Goal: Information Seeking & Learning: Compare options

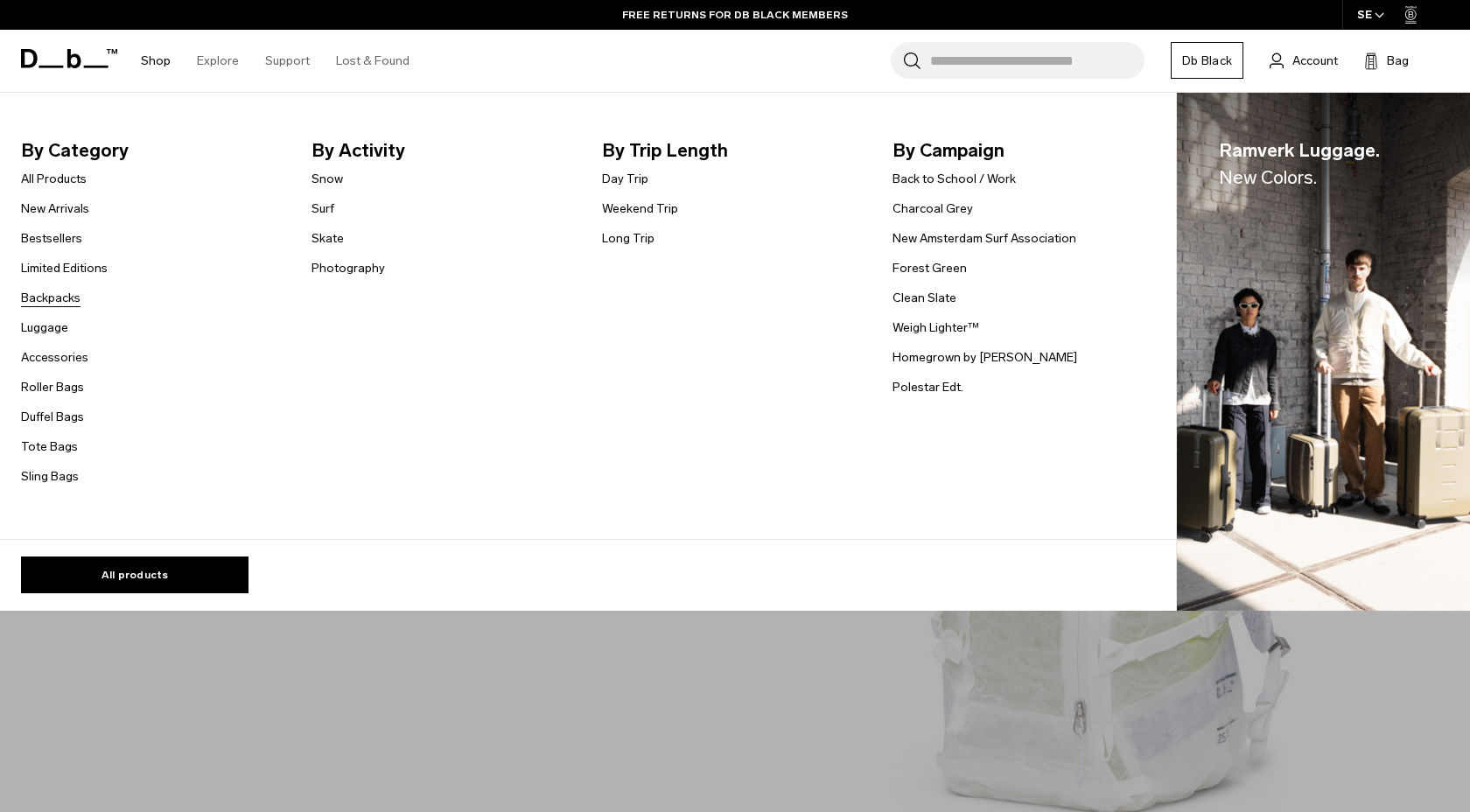
click at [61, 298] on link "Backpacks" at bounding box center [50, 298] width 59 height 19
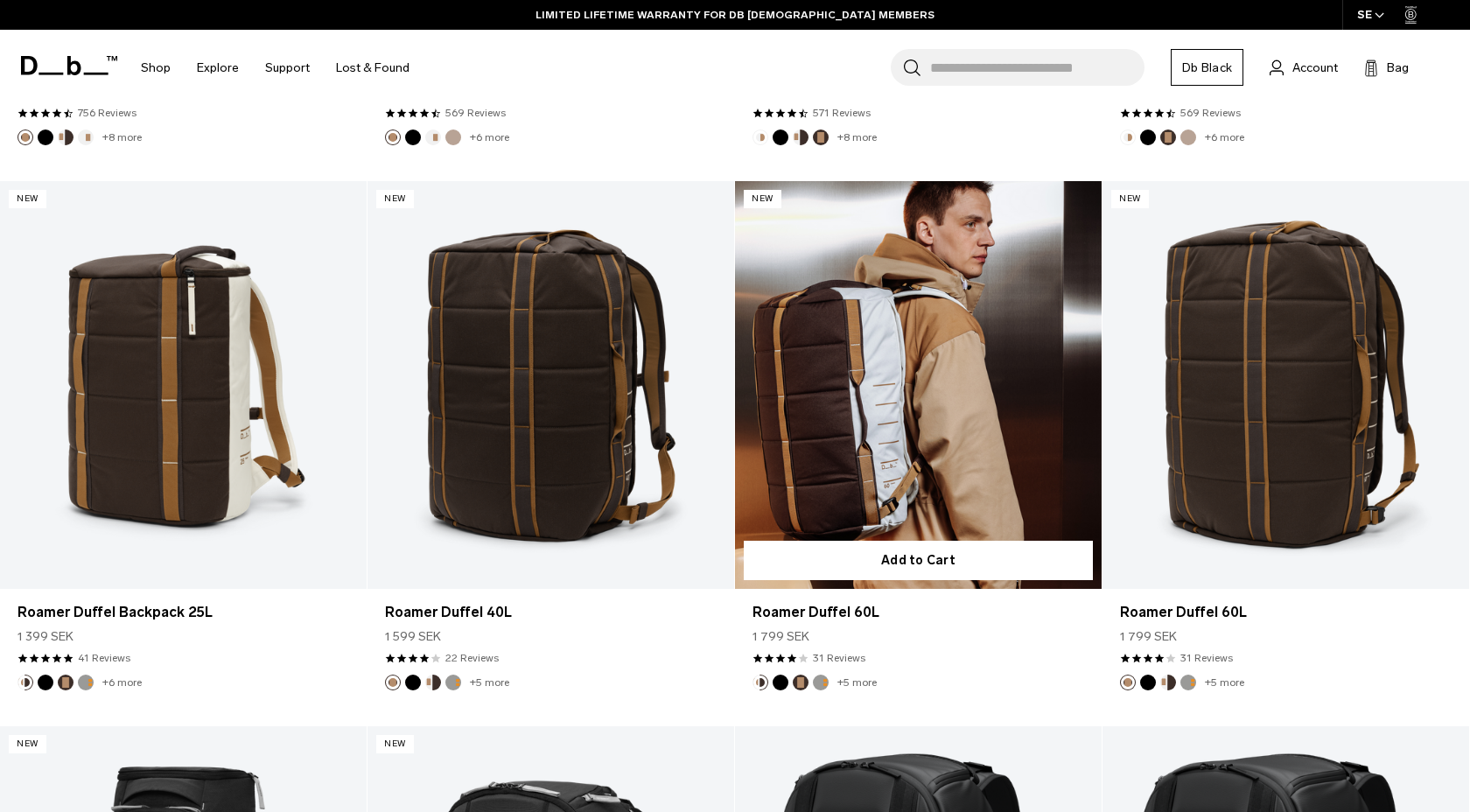
scroll to position [1424, 0]
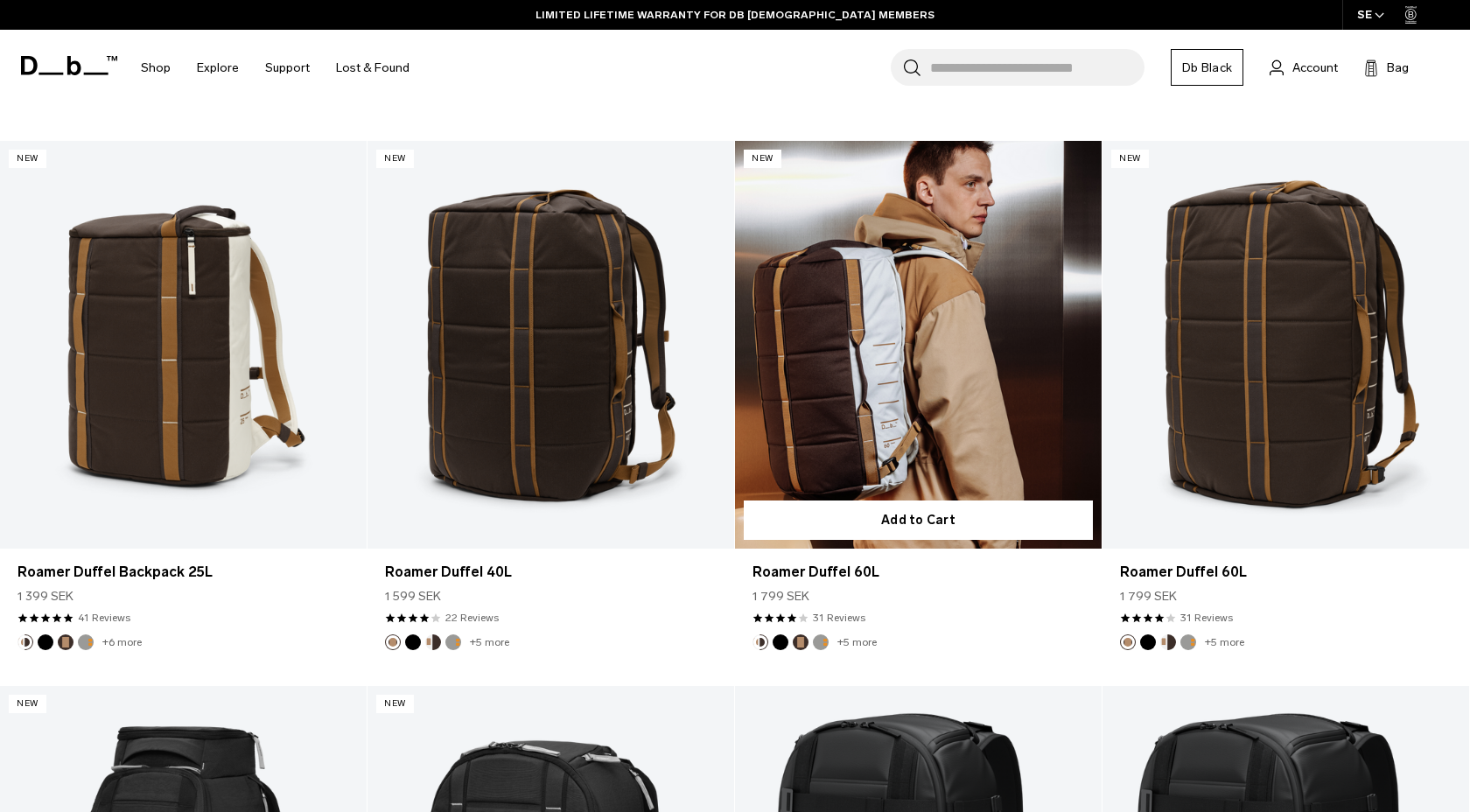
click at [803, 642] on button "Espresso" at bounding box center [801, 642] width 16 height 16
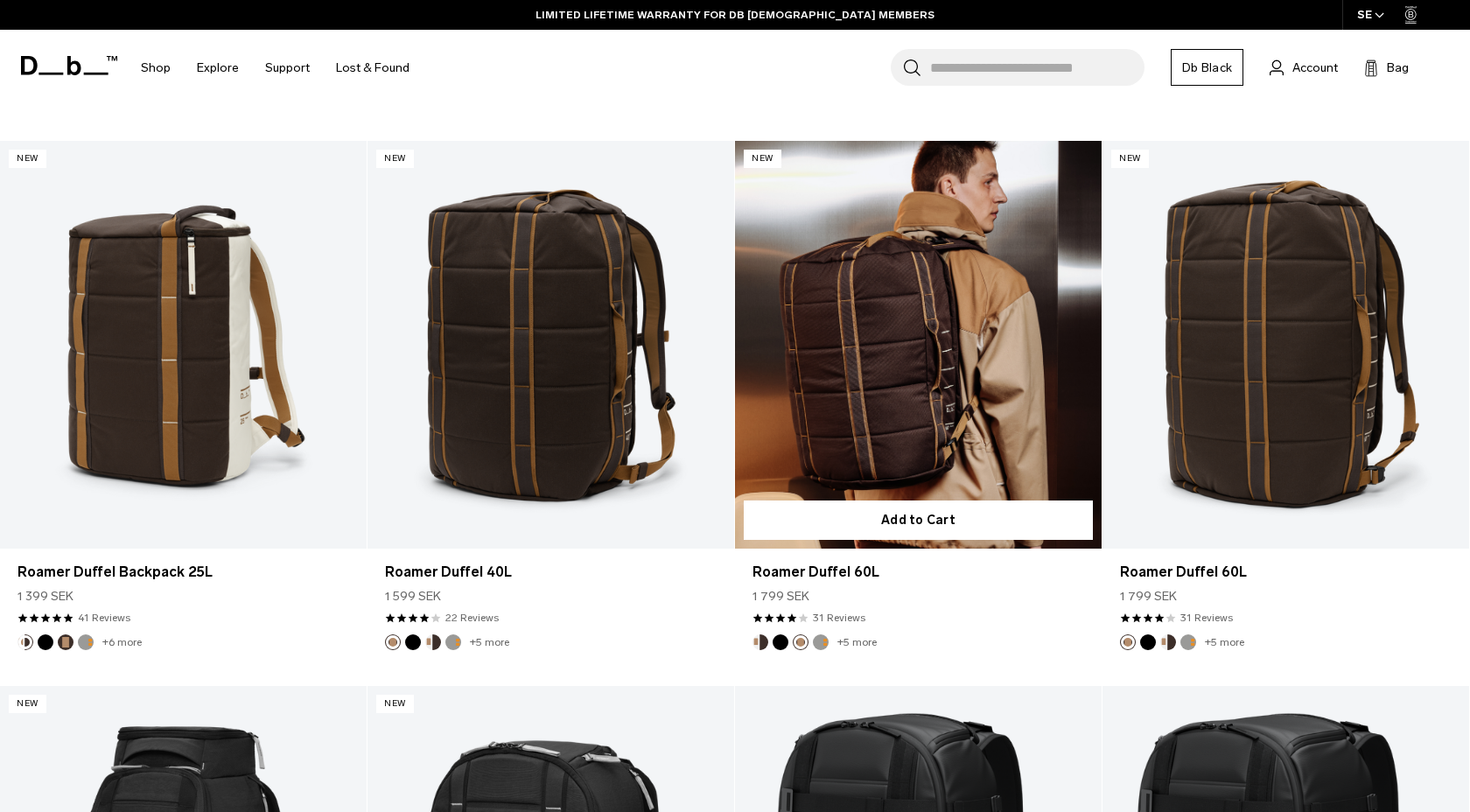
click at [781, 644] on button "Black Out" at bounding box center [781, 642] width 16 height 16
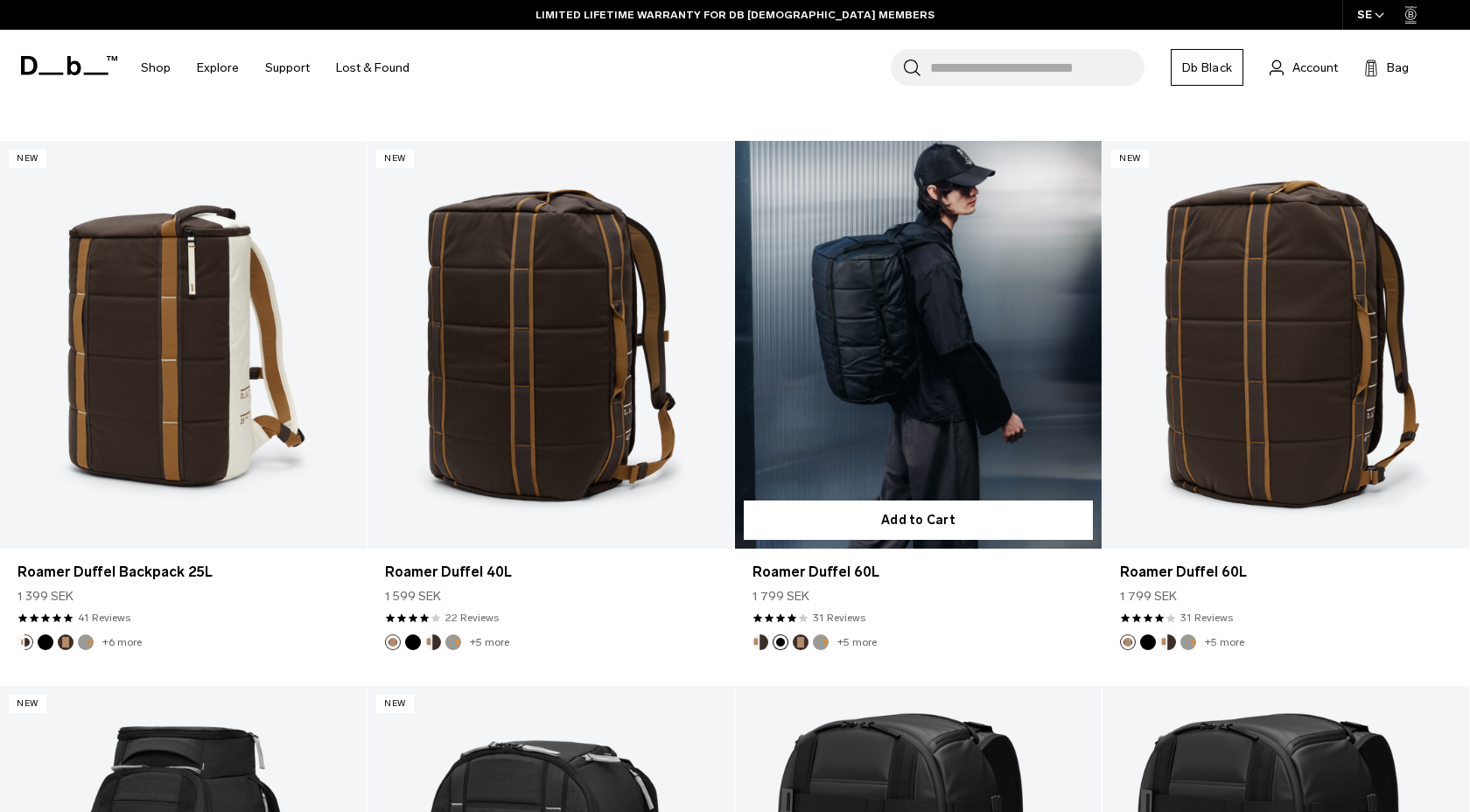
click at [824, 644] on button "Sand Grey" at bounding box center [821, 642] width 16 height 16
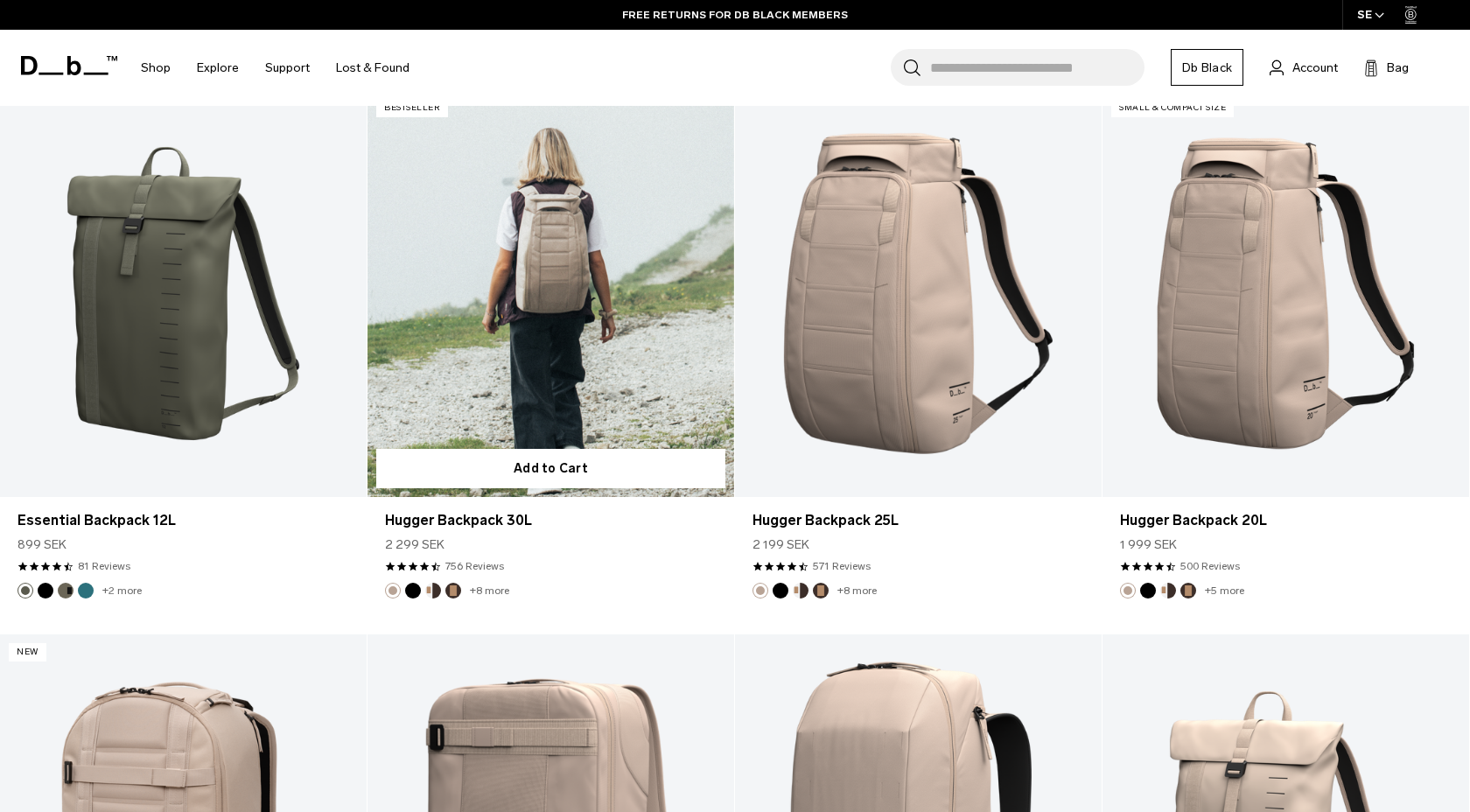
scroll to position [4748, 0]
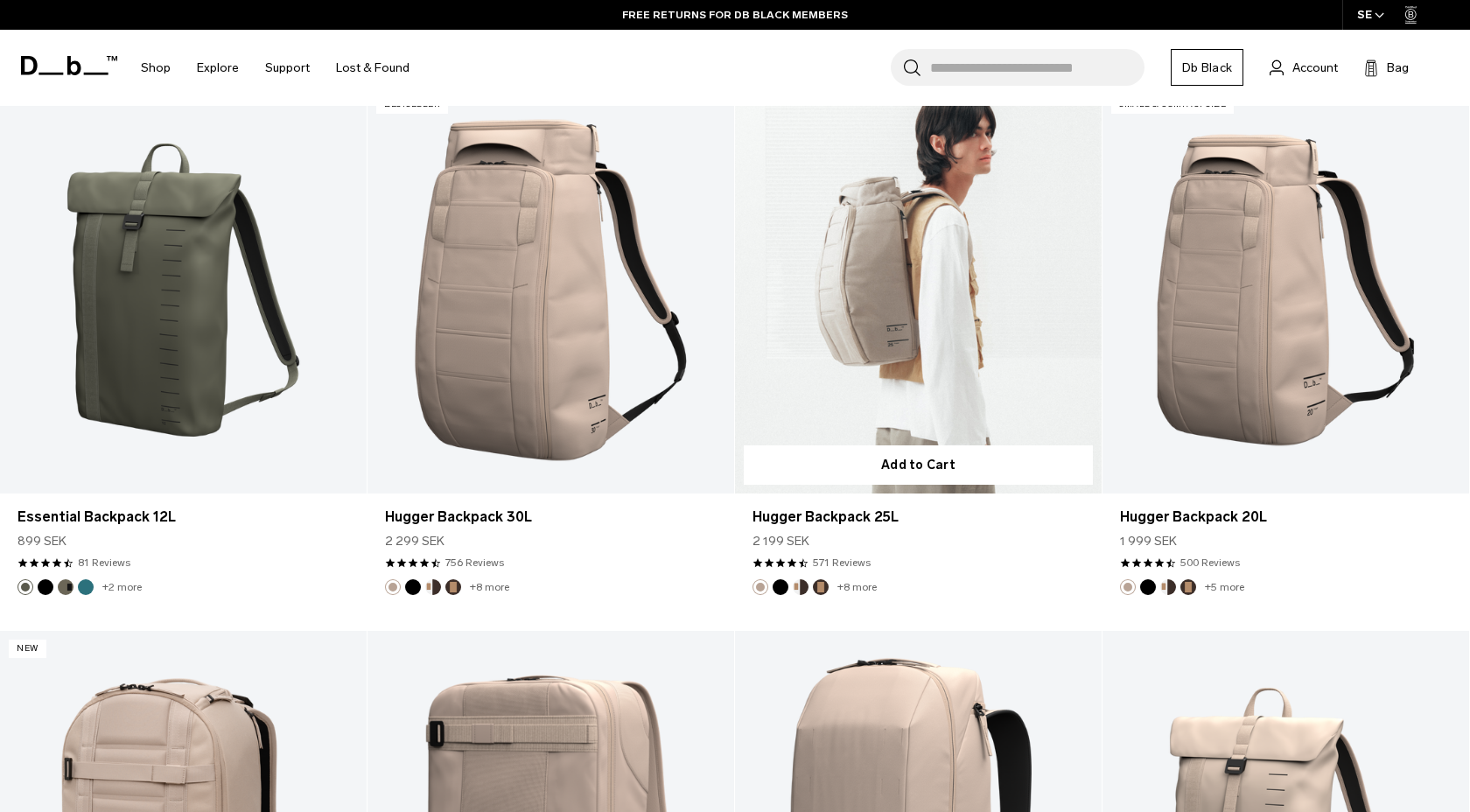
click at [802, 586] on button "Cappuccino" at bounding box center [801, 587] width 16 height 16
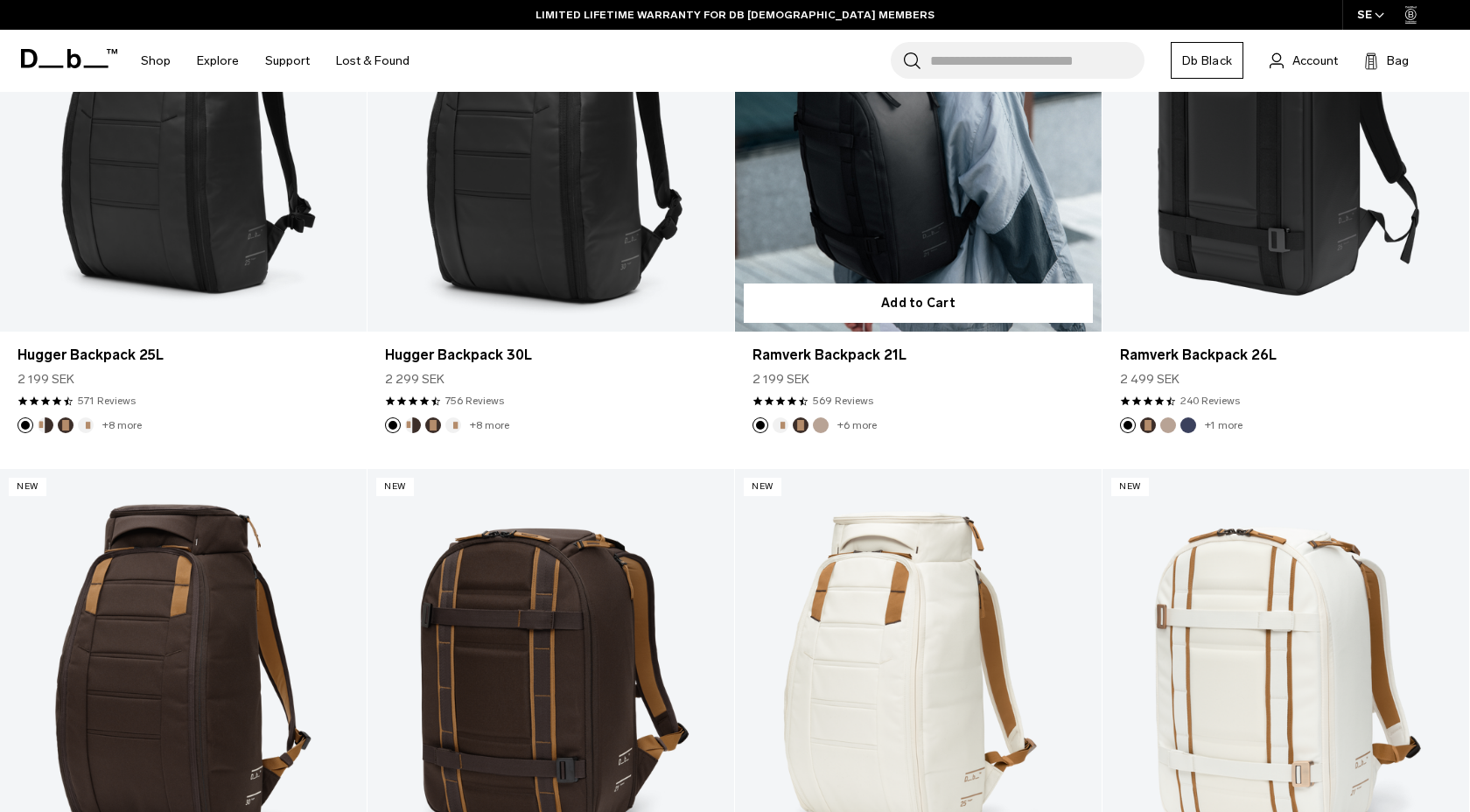
scroll to position [656, 0]
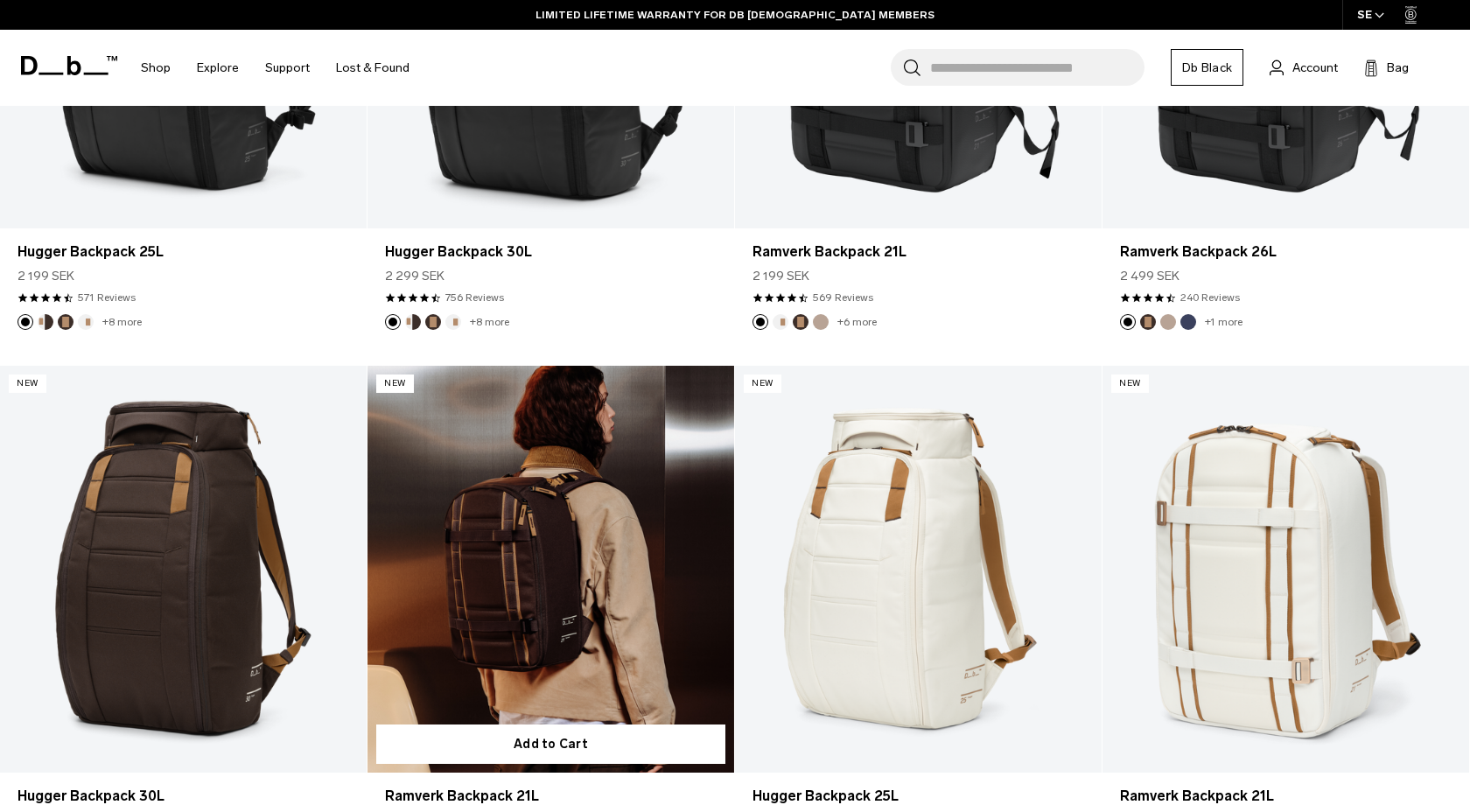
click at [572, 604] on link "Ramverk Backpack 21L" at bounding box center [551, 570] width 367 height 407
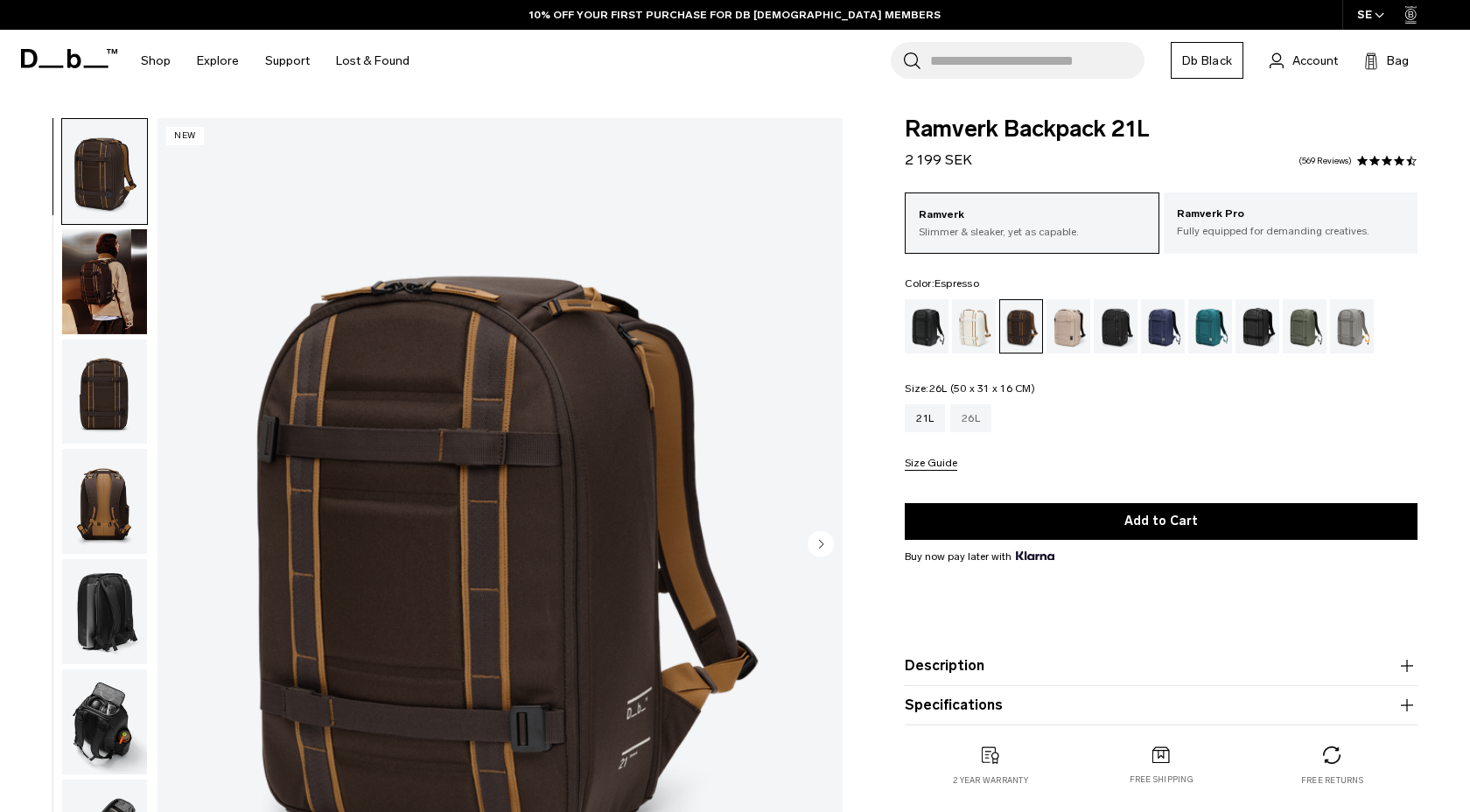
click at [971, 427] on div "26L" at bounding box center [971, 418] width 42 height 28
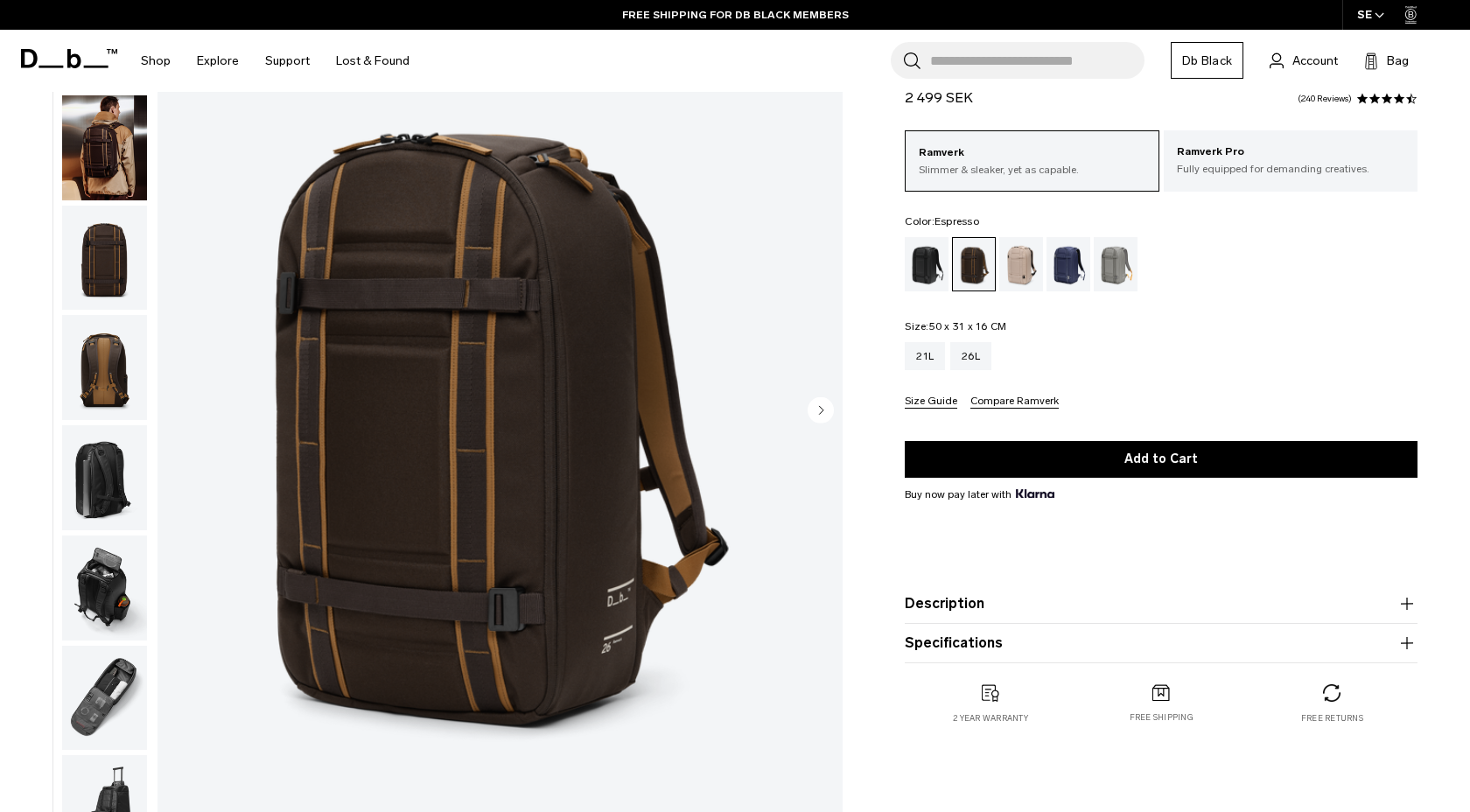
scroll to position [163, 0]
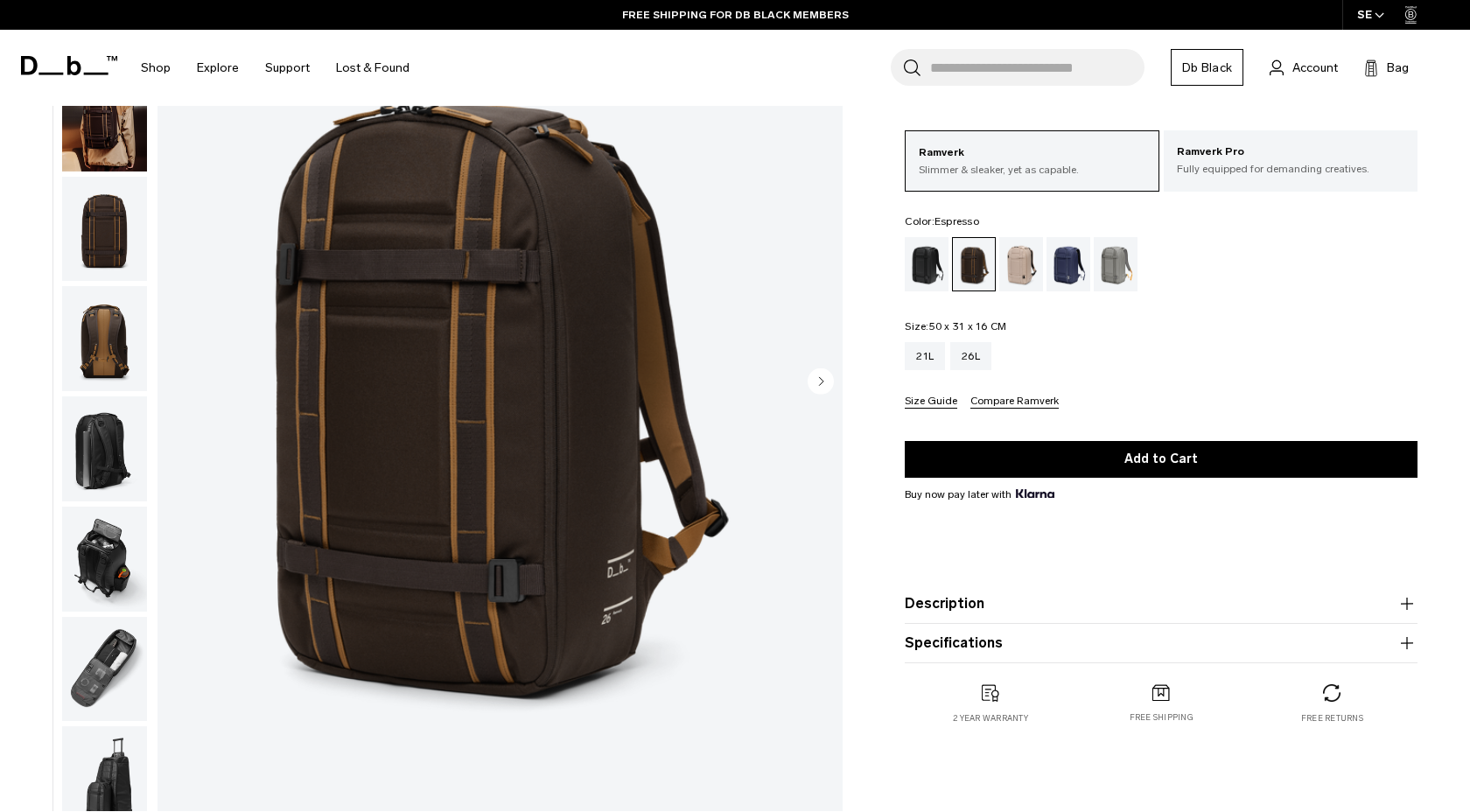
click at [1044, 277] on ul at bounding box center [1161, 264] width 512 height 54
click at [1314, 140] on div "Ramverk Pro Fully equipped for demanding creatives." at bounding box center [1291, 160] width 254 height 59
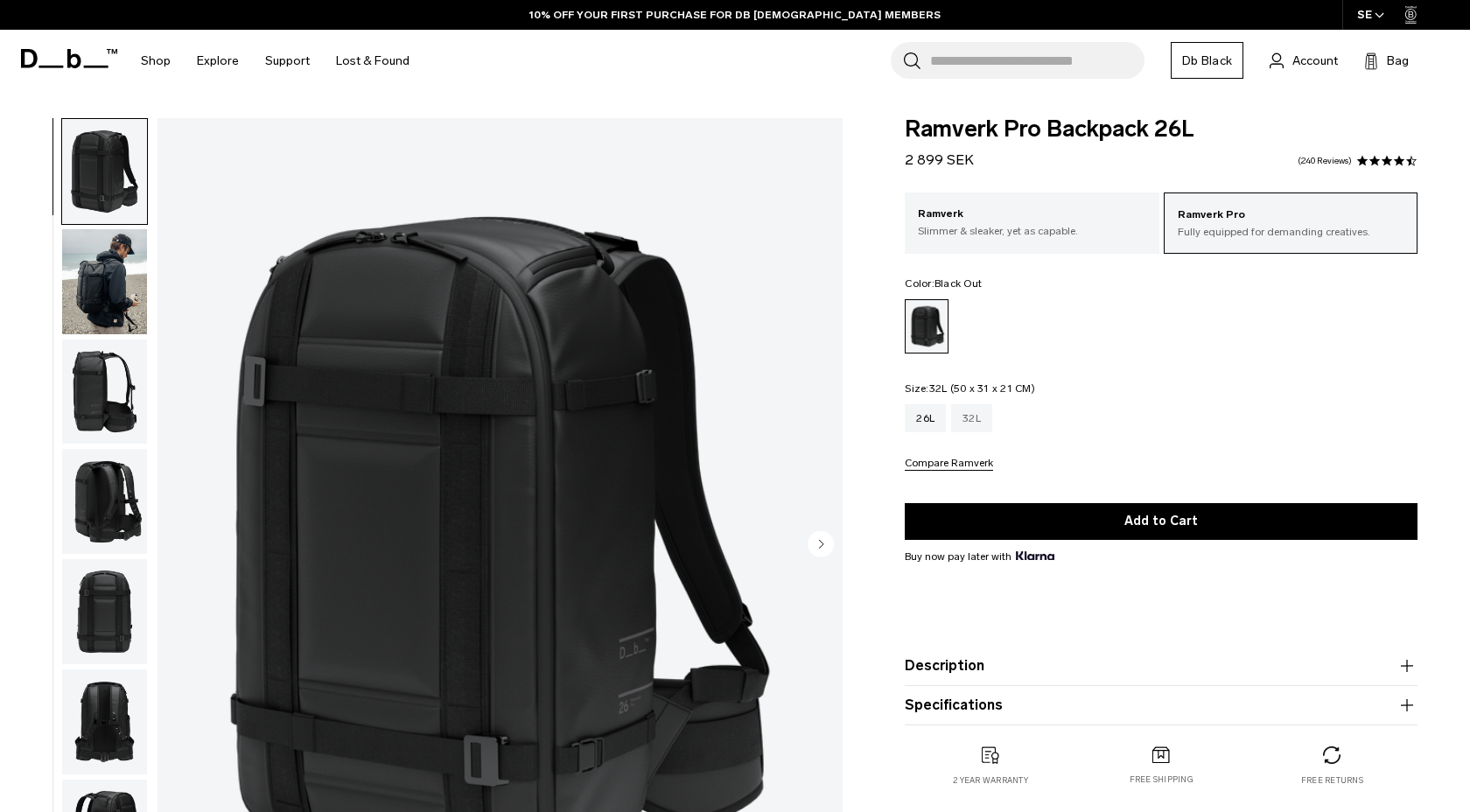
click at [988, 427] on div "32L" at bounding box center [972, 418] width 42 height 28
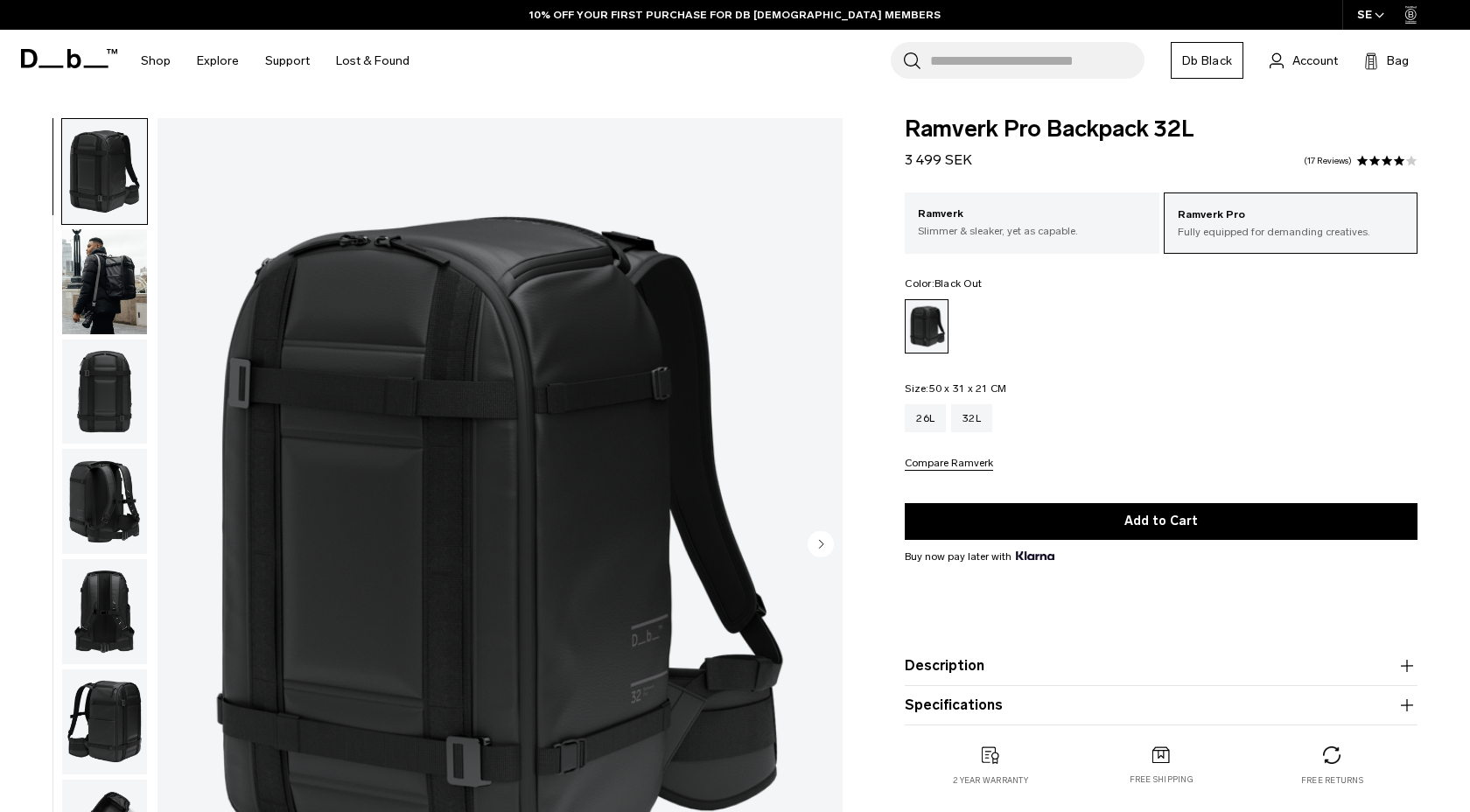
click at [79, 718] on img "button" at bounding box center [105, 722] width 85 height 105
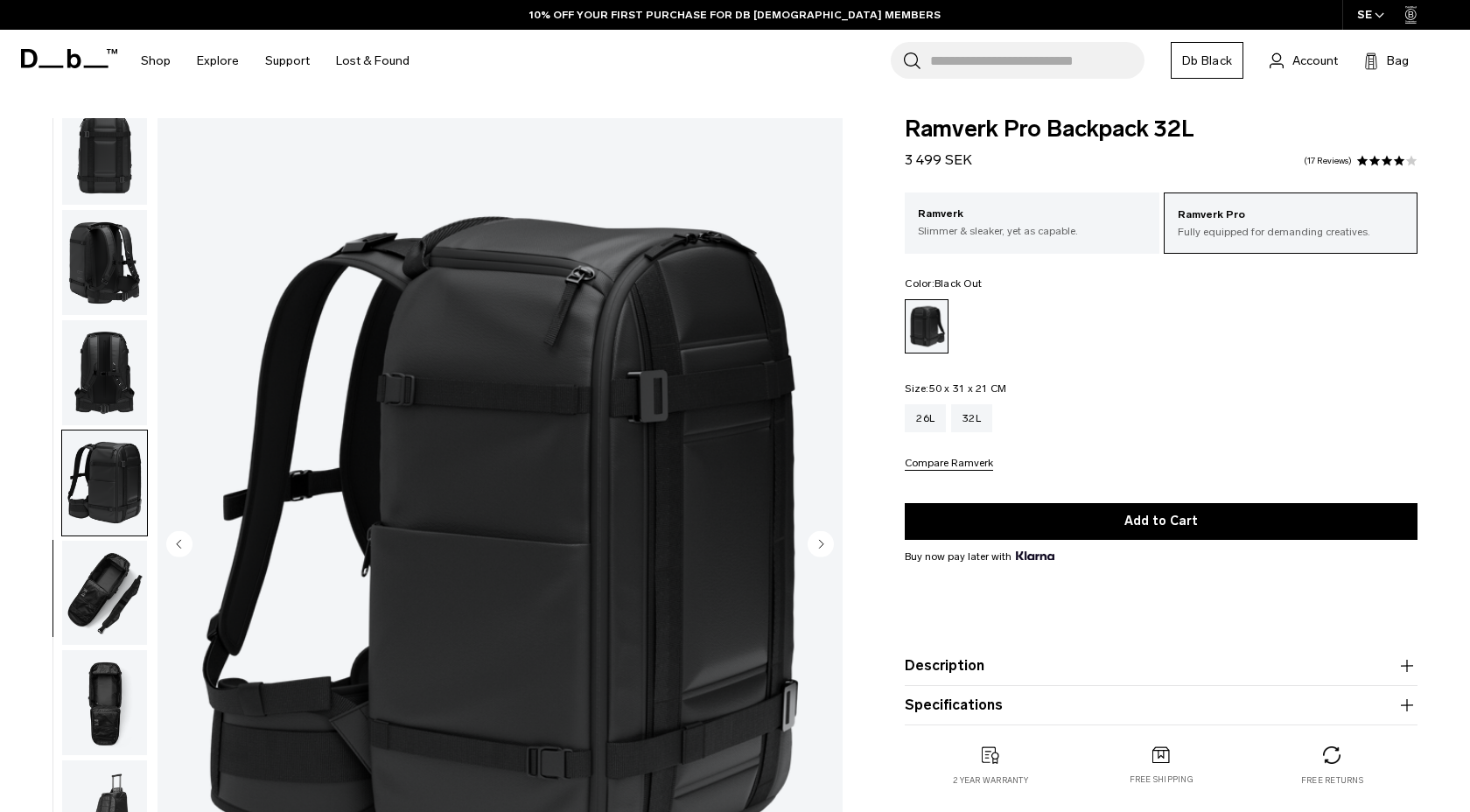
scroll to position [241, 0]
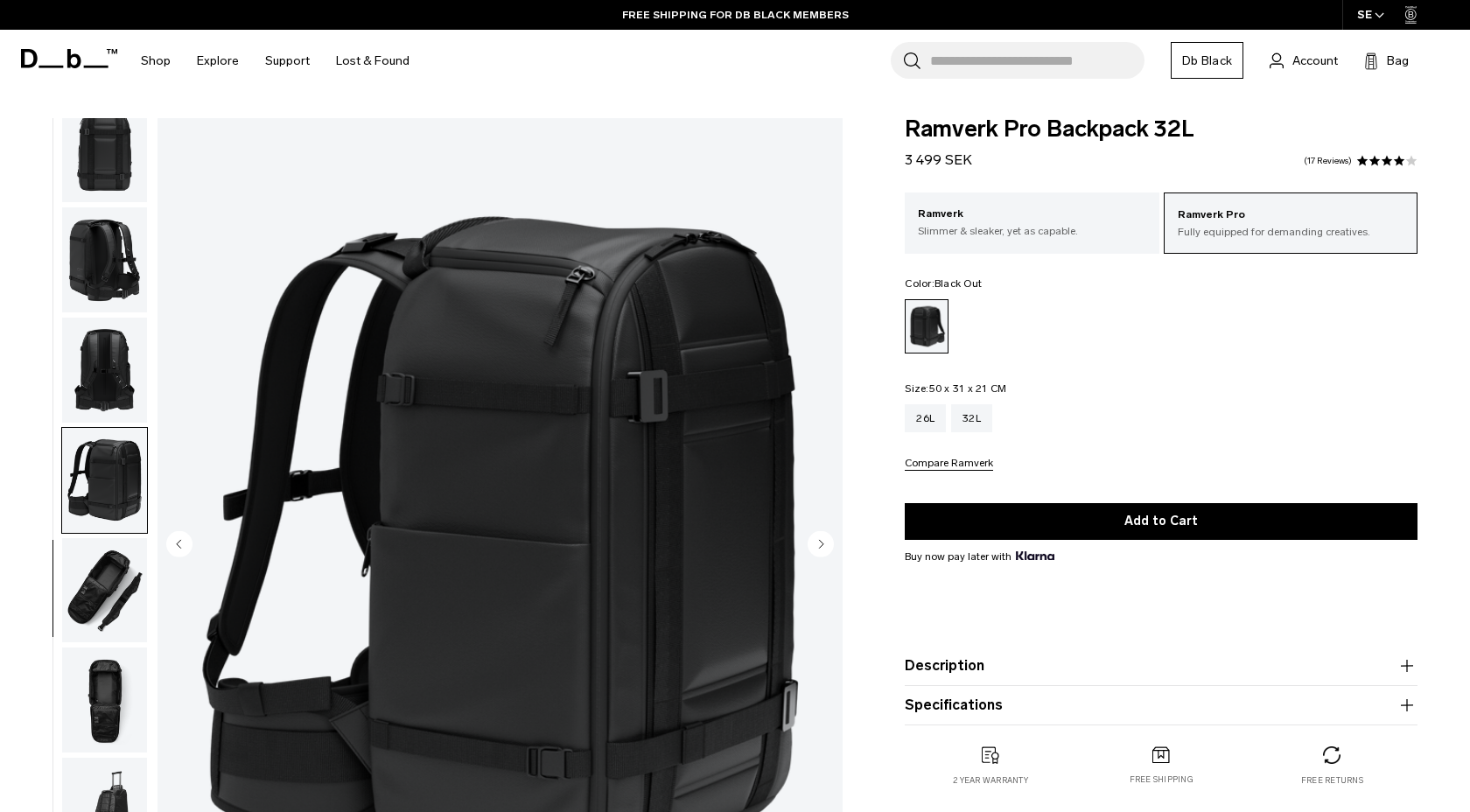
click at [125, 594] on img "button" at bounding box center [105, 590] width 85 height 105
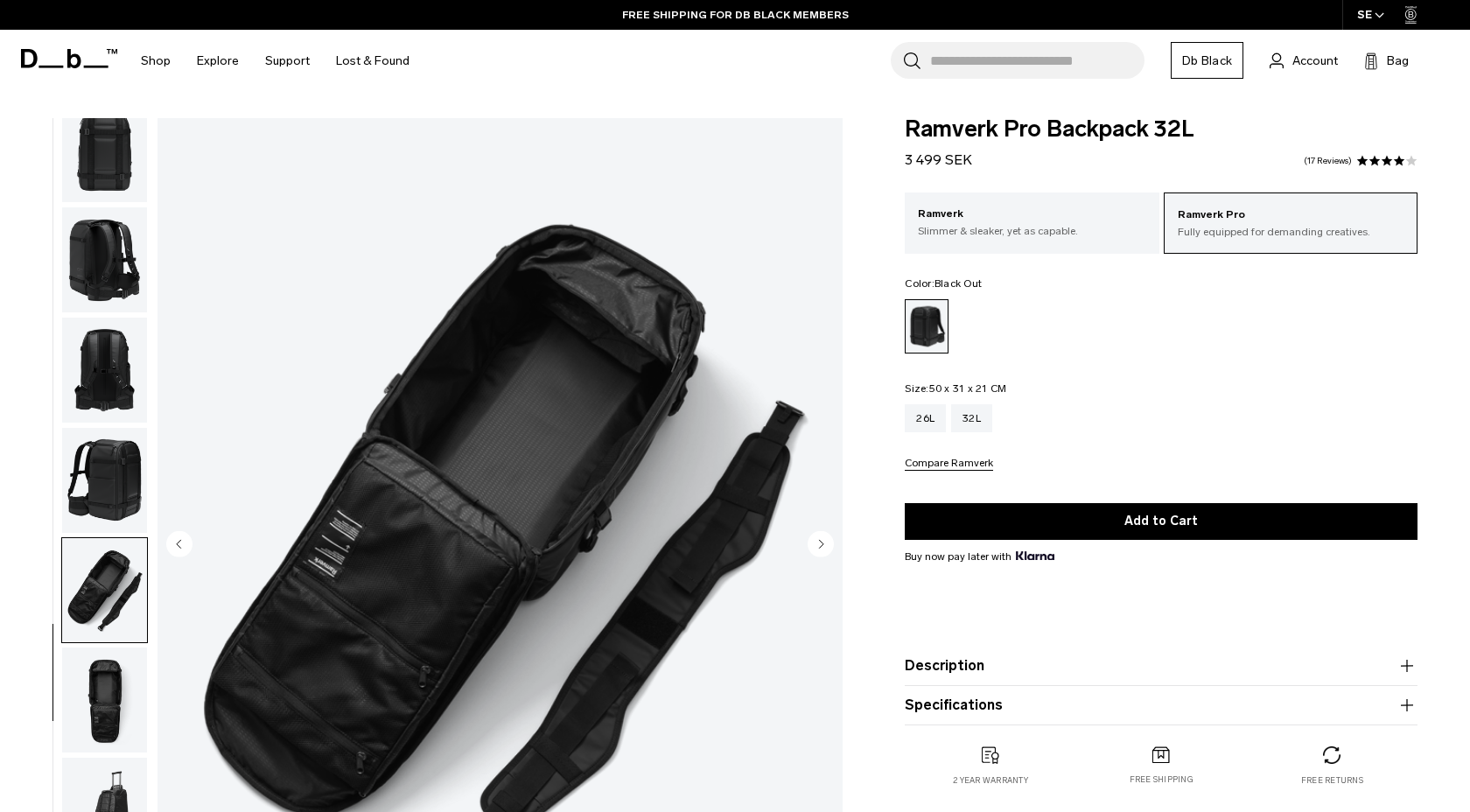
click at [137, 680] on img "button" at bounding box center [105, 700] width 85 height 105
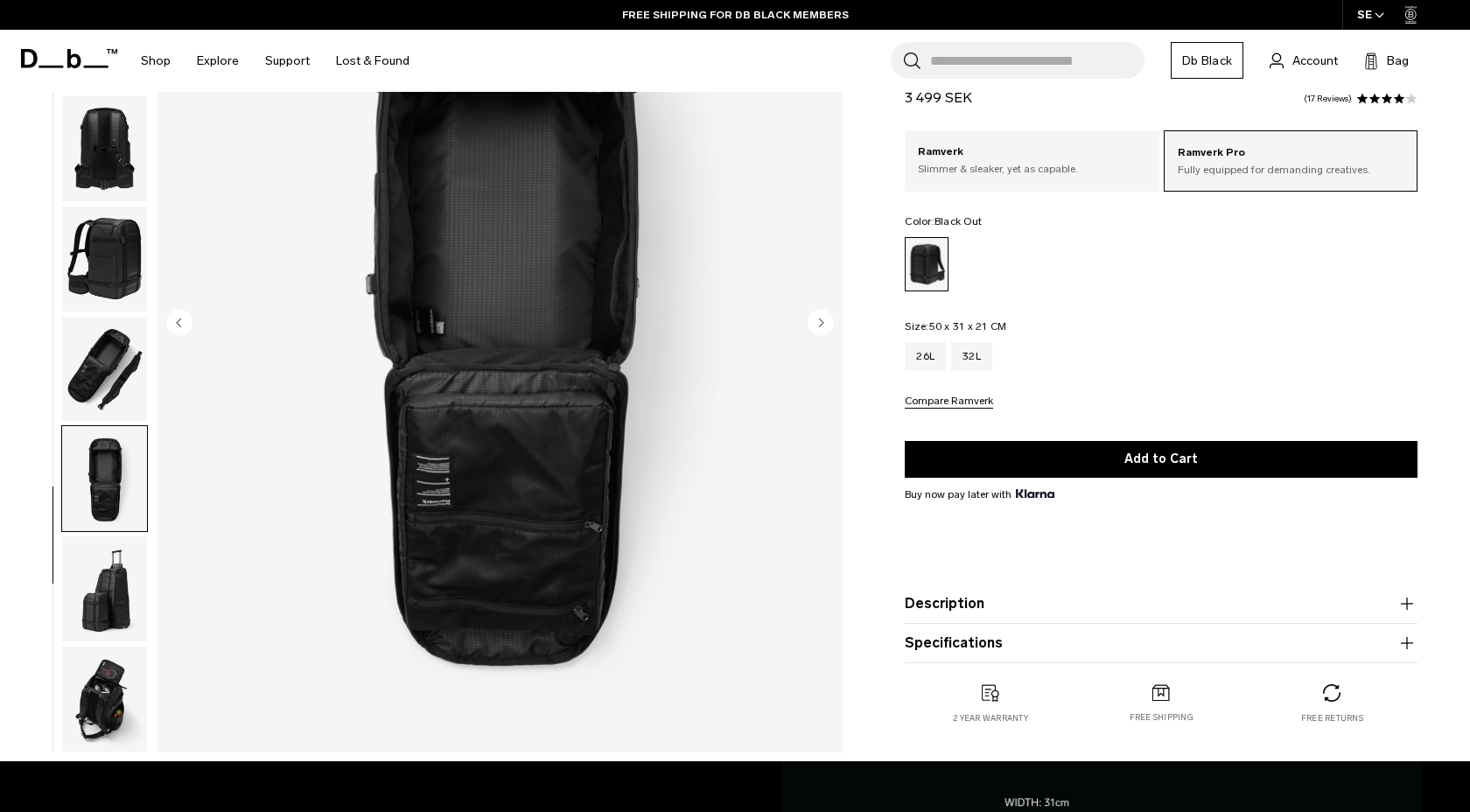
scroll to position [228, 0]
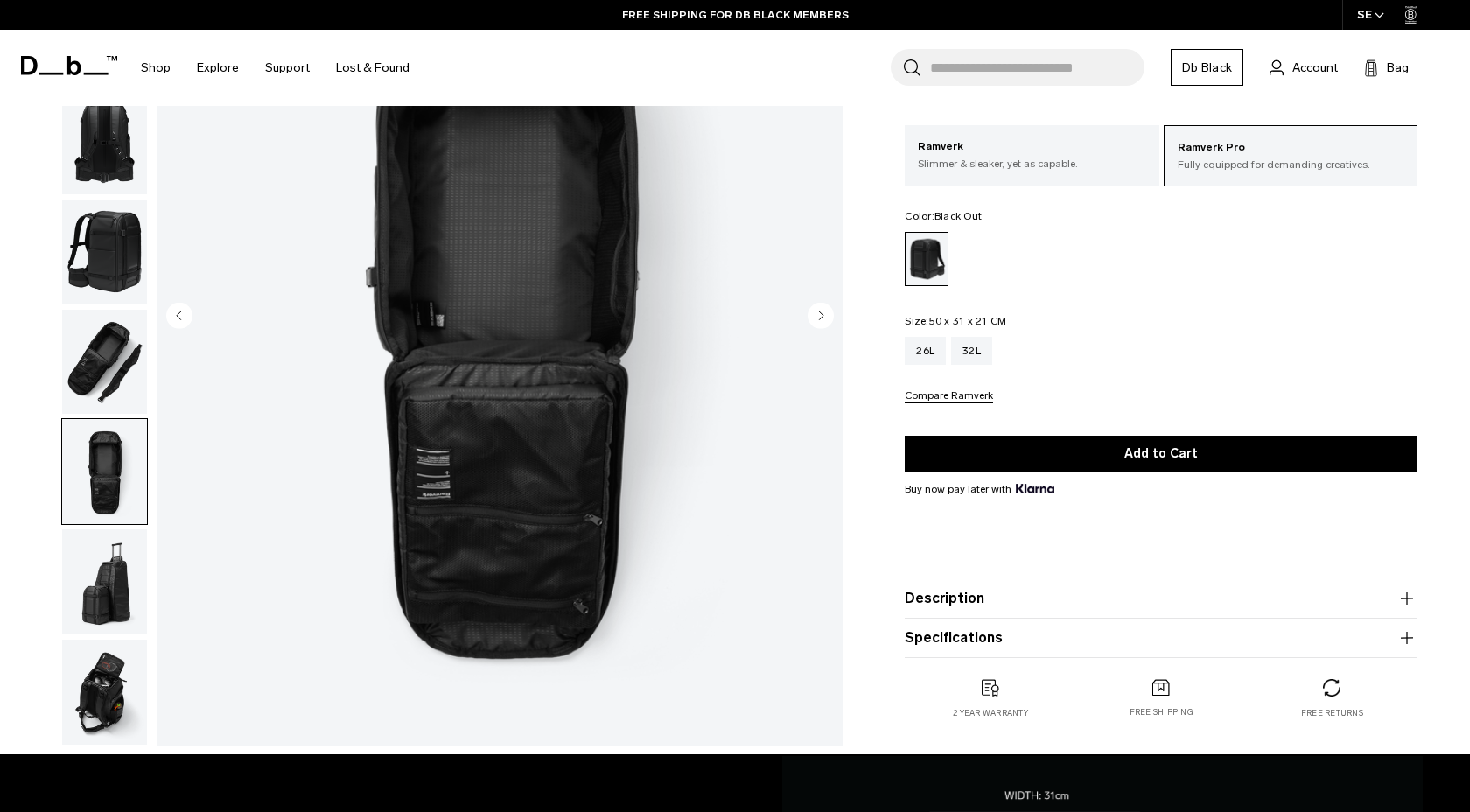
click at [112, 621] on img "button" at bounding box center [105, 582] width 85 height 105
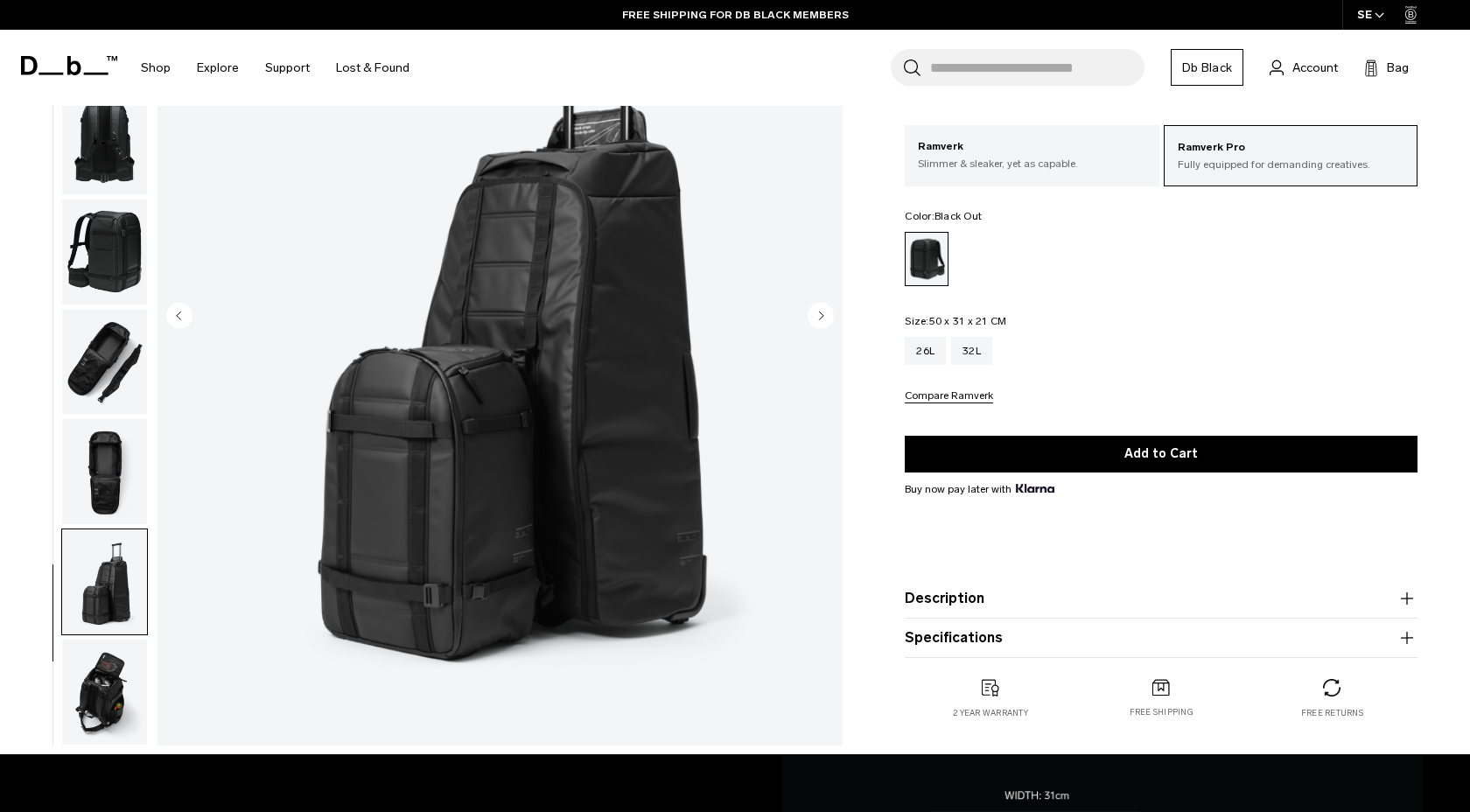
click at [115, 531] on img "button" at bounding box center [105, 582] width 85 height 105
click at [116, 506] on img "button" at bounding box center [105, 474] width 85 height 105
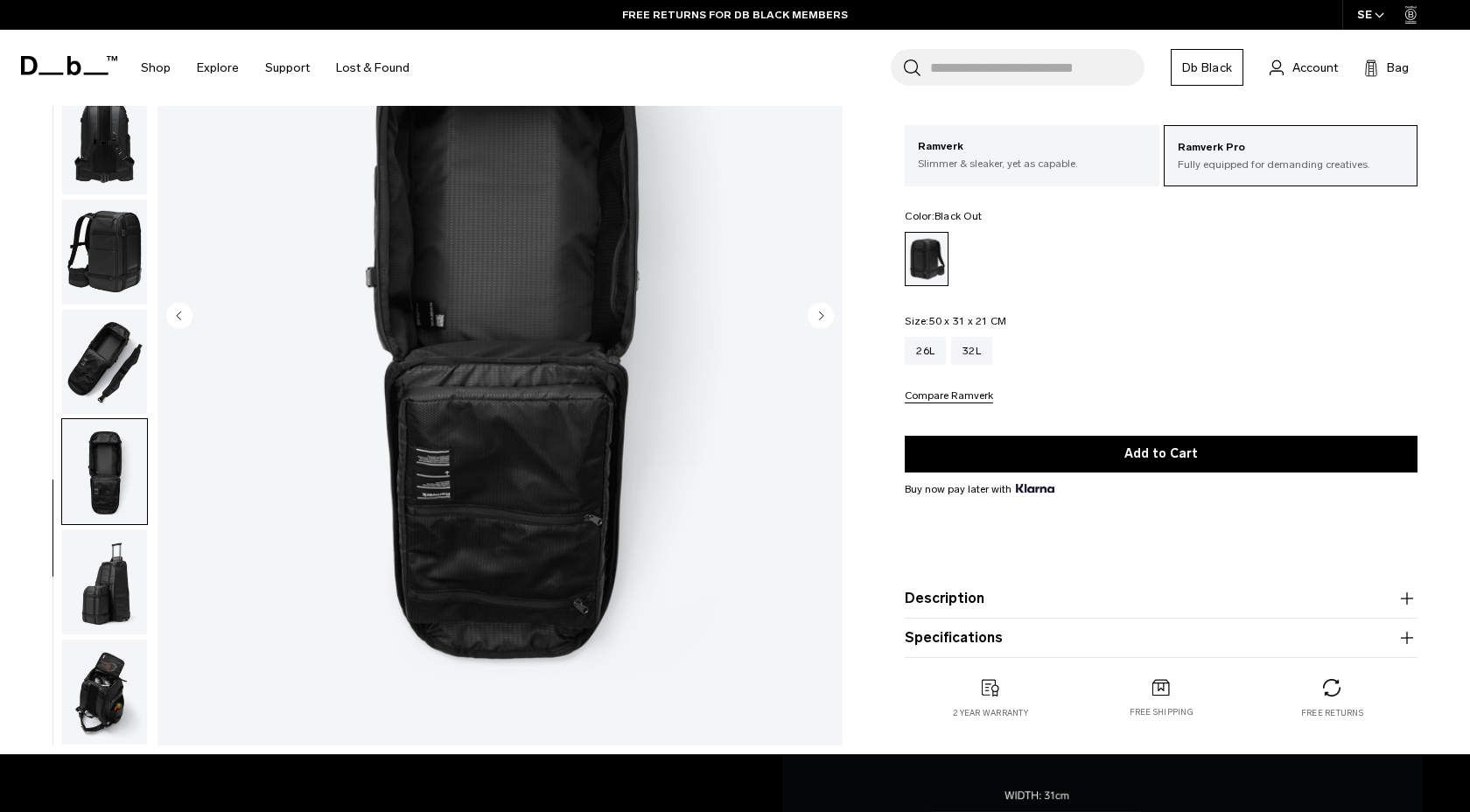
click at [111, 384] on img "button" at bounding box center [105, 362] width 85 height 105
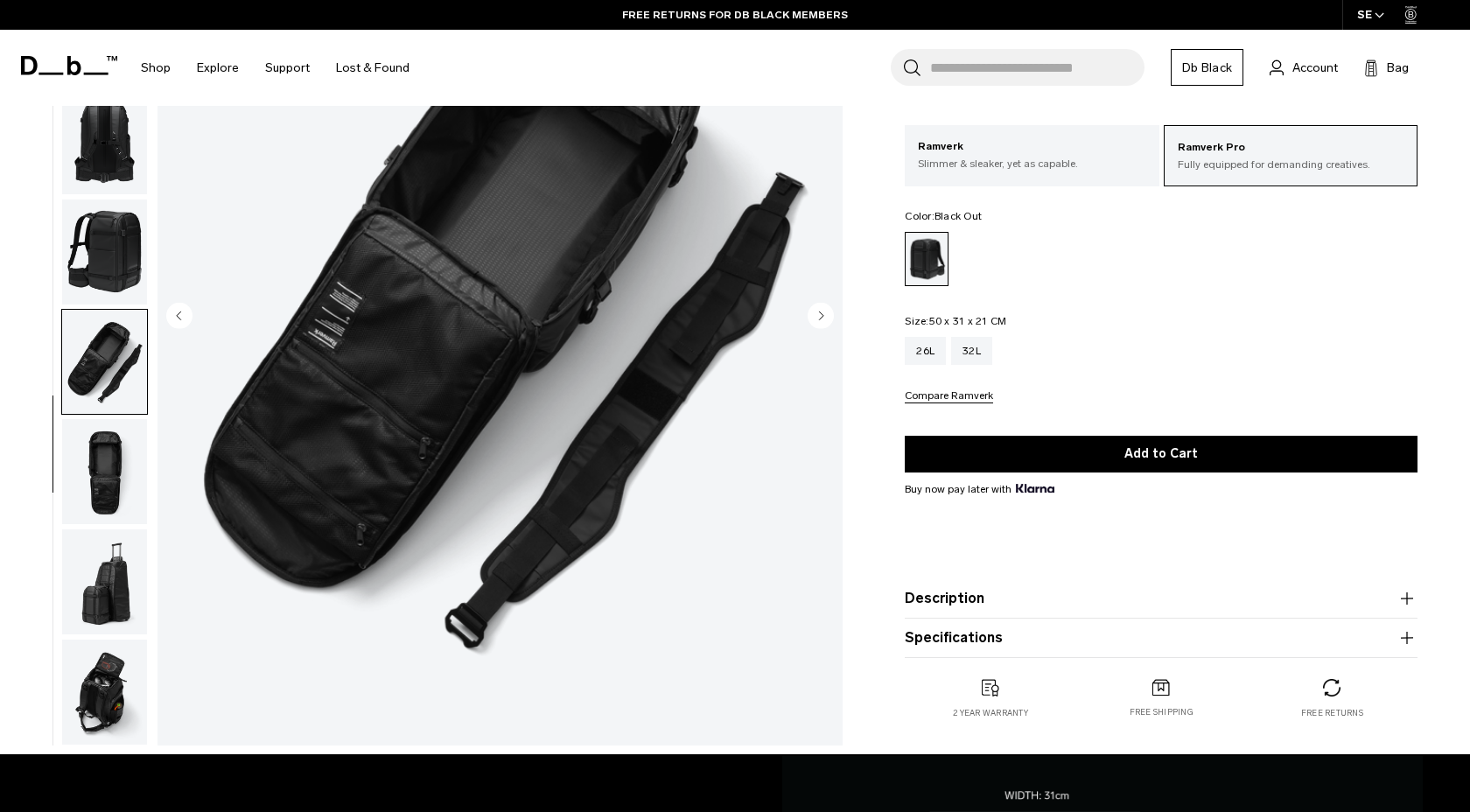
click at [123, 225] on img "button" at bounding box center [105, 252] width 85 height 105
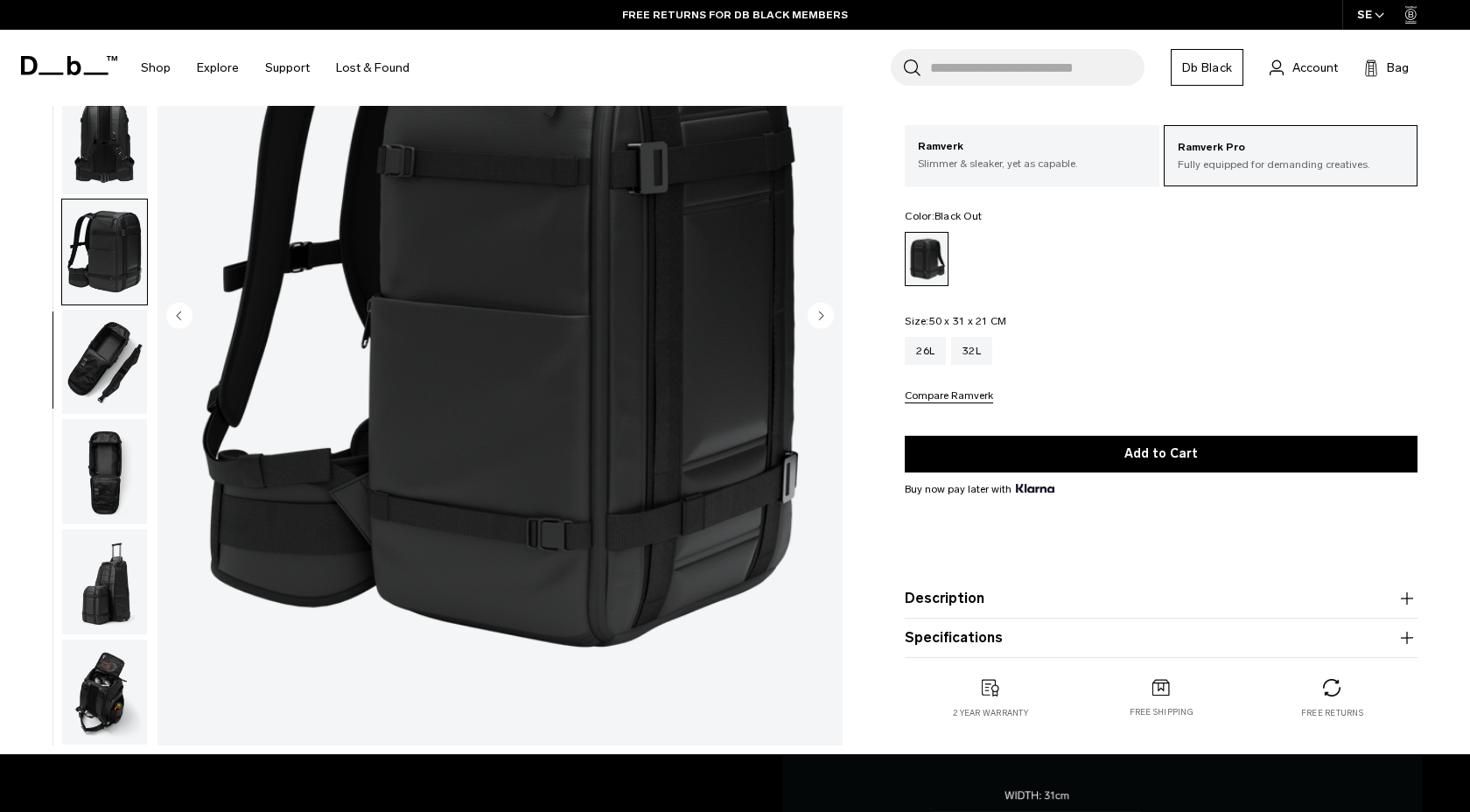
click at [87, 150] on img "button" at bounding box center [105, 141] width 85 height 105
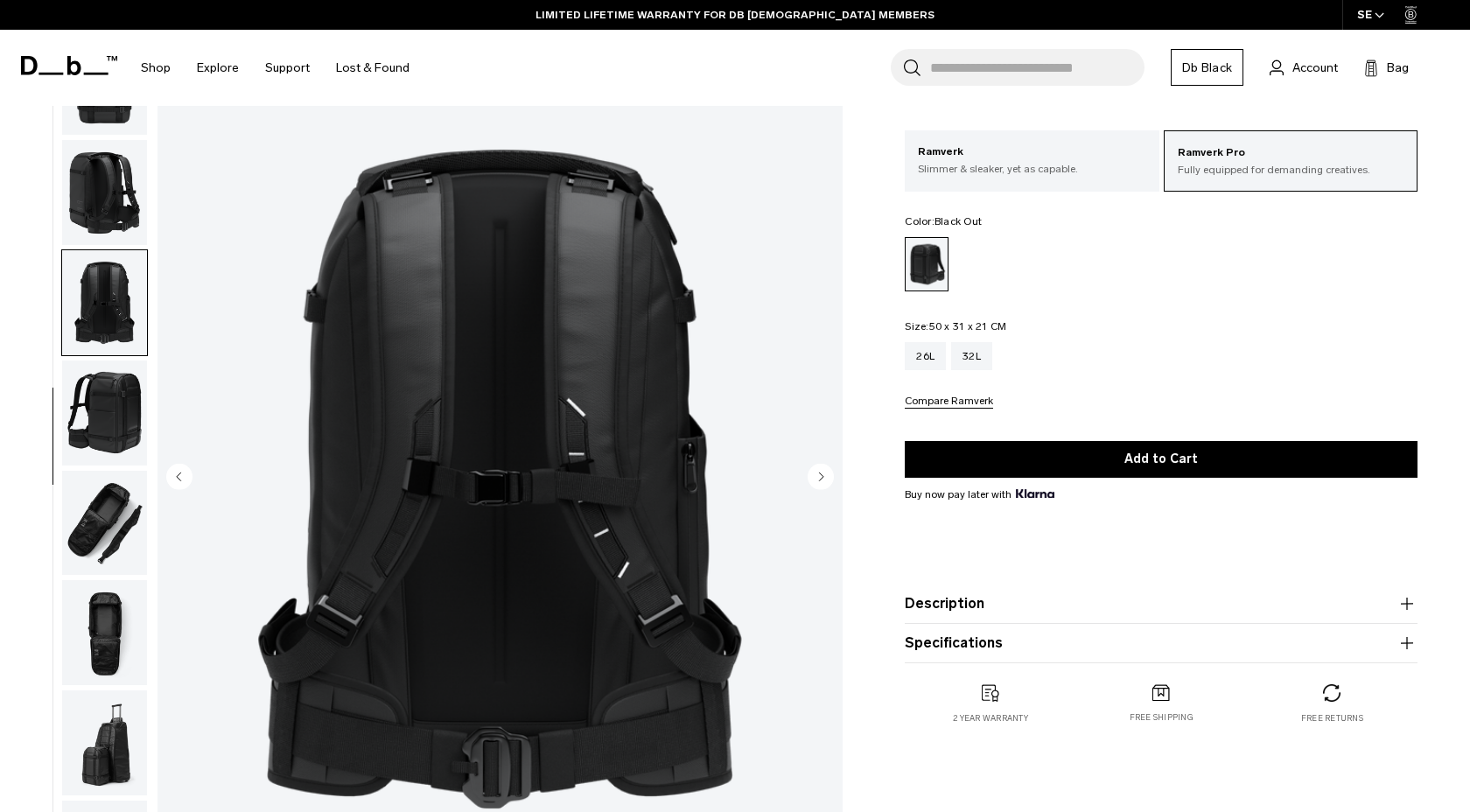
scroll to position [0, 0]
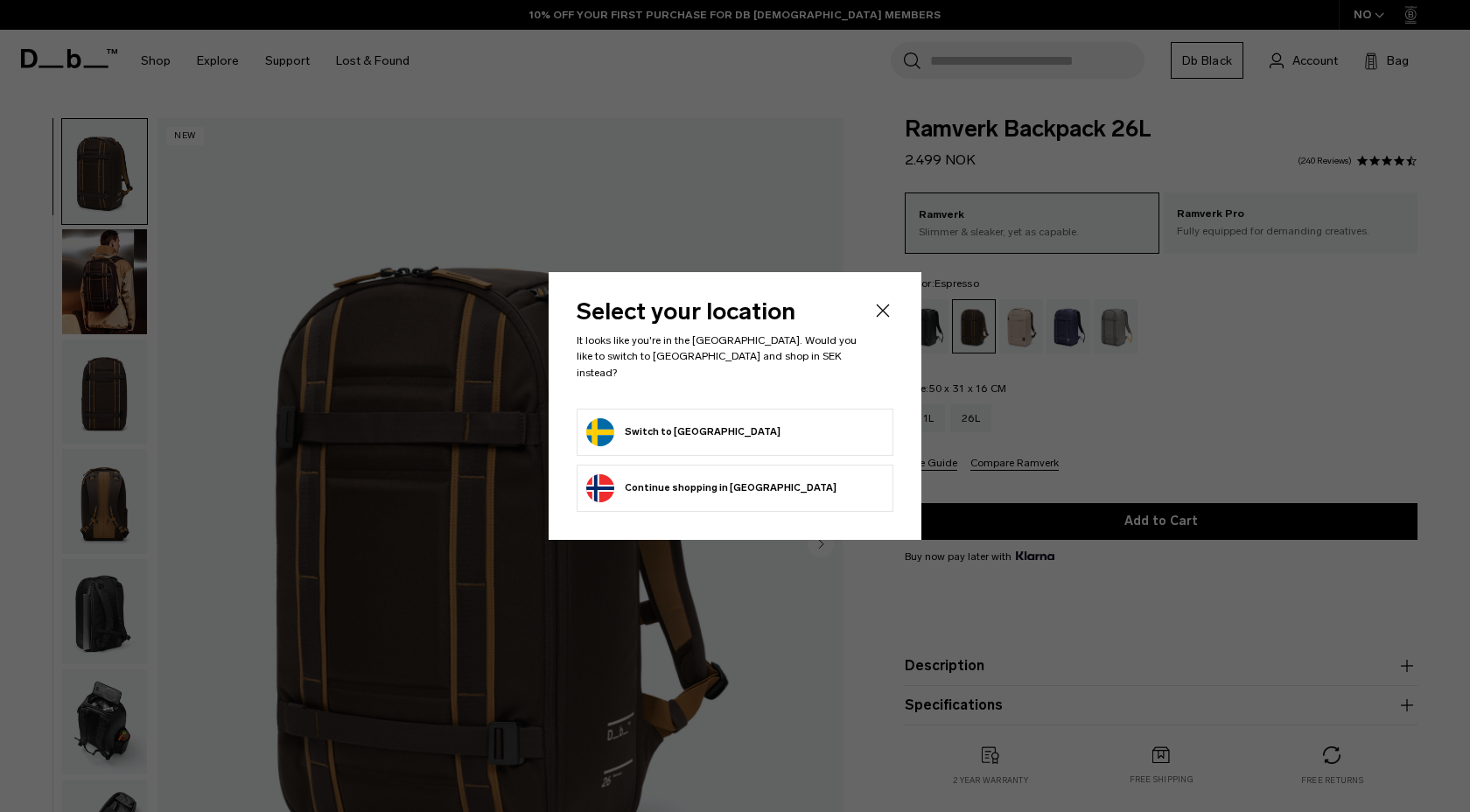
click at [736, 431] on form "Switch to Sweden" at bounding box center [735, 432] width 298 height 28
drag, startPoint x: 692, startPoint y: 428, endPoint x: 922, endPoint y: 300, distance: 263.2
click at [692, 428] on button "Switch to Sweden" at bounding box center [684, 432] width 194 height 28
click at [881, 314] on icon "Close" at bounding box center [882, 310] width 21 height 21
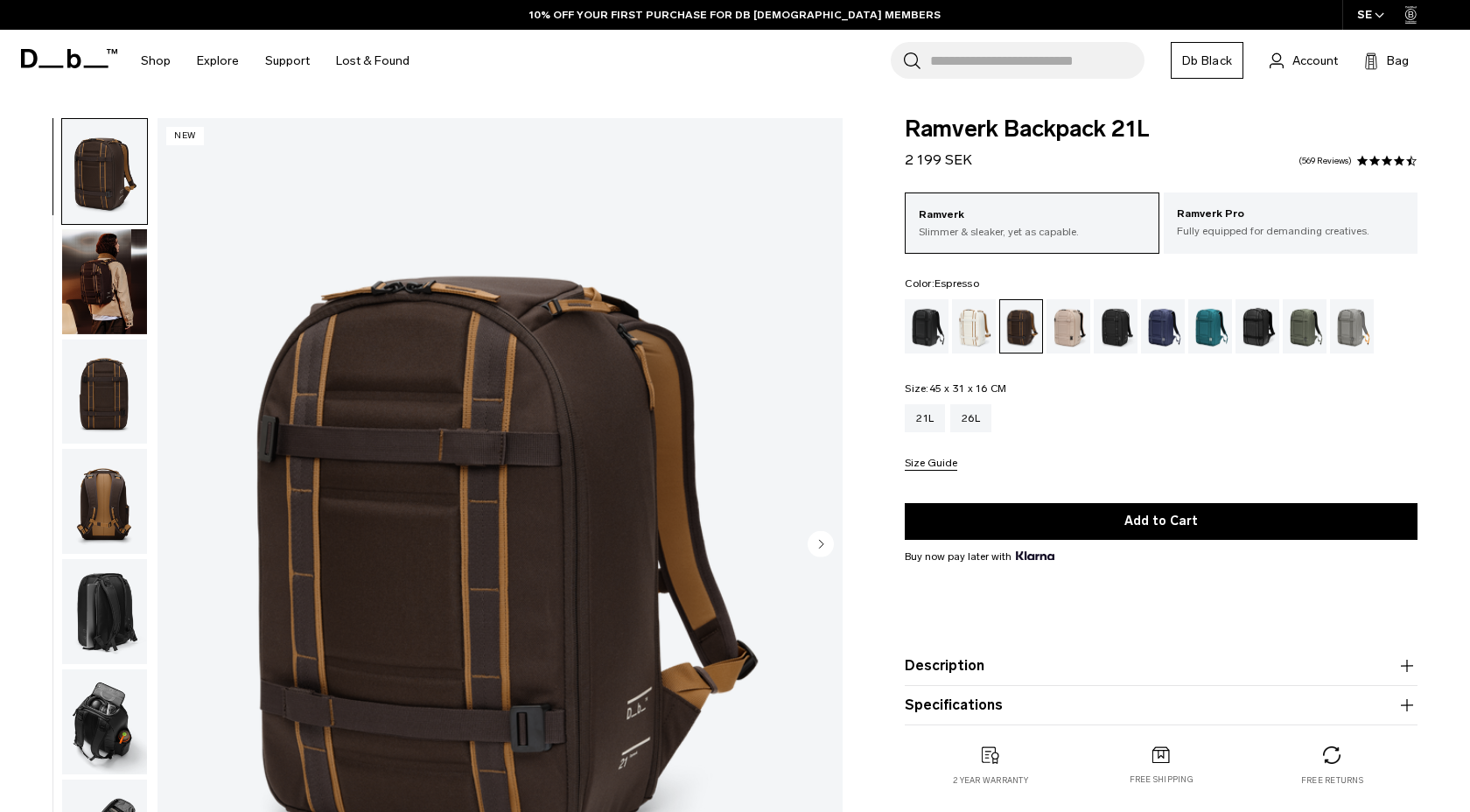
select select
select select "**********"
click at [979, 326] on div "Oatmilk" at bounding box center [974, 326] width 45 height 54
click at [973, 329] on div "Oatmilk" at bounding box center [974, 326] width 45 height 54
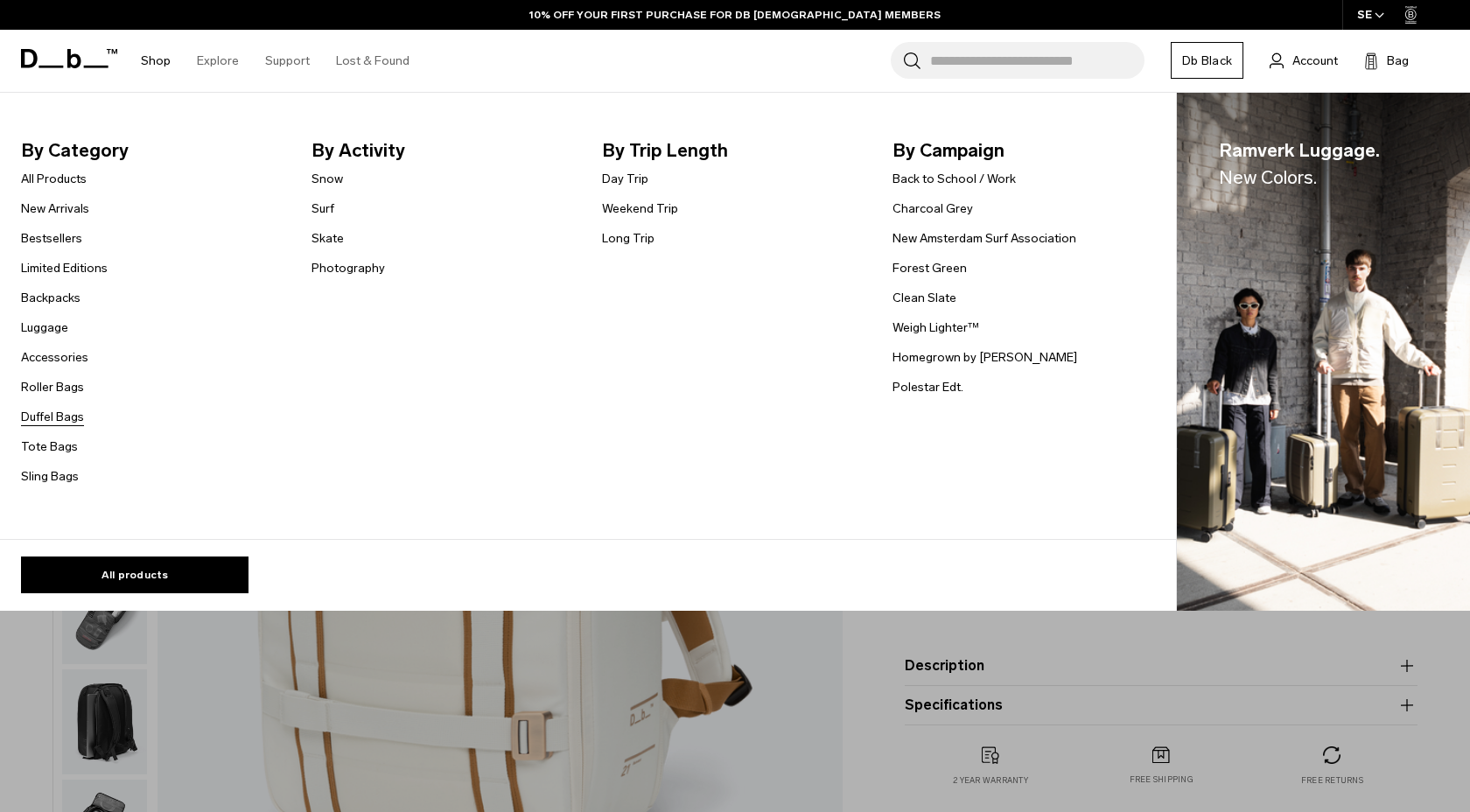
click at [45, 408] on link "Duffel Bags" at bounding box center [52, 416] width 63 height 19
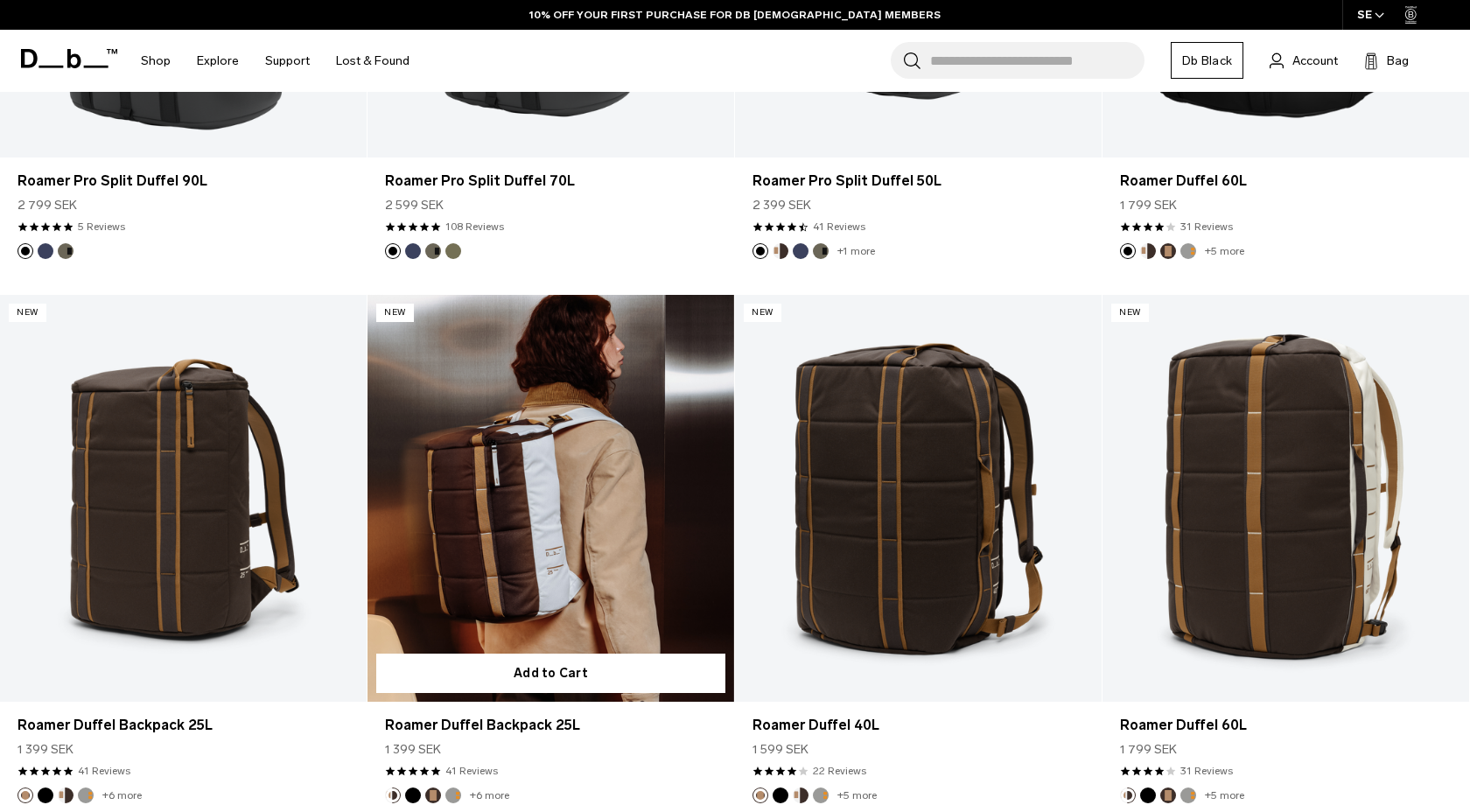
scroll to position [879, 0]
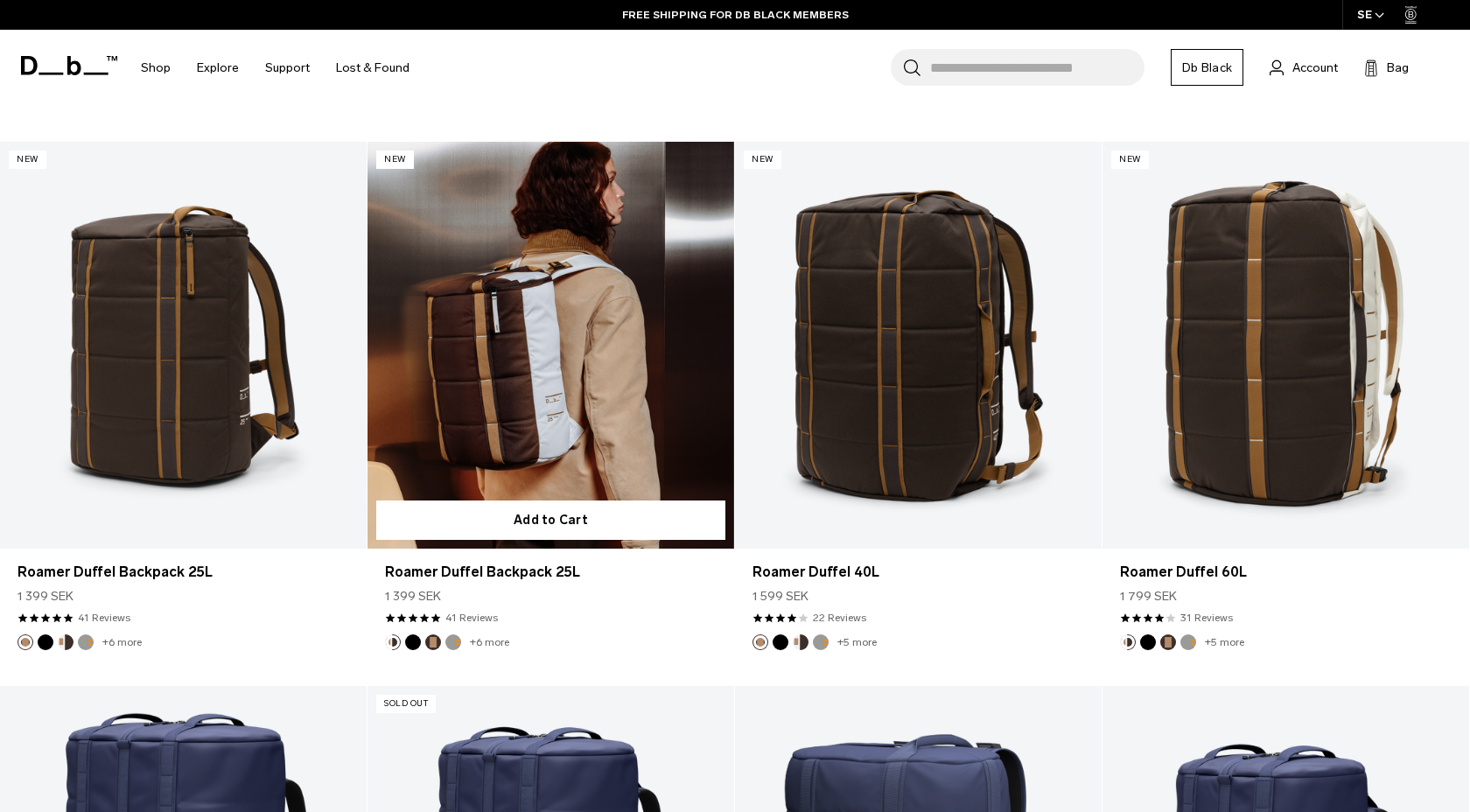
click at [597, 417] on link "Roamer Duffel Backpack 25L" at bounding box center [551, 345] width 367 height 407
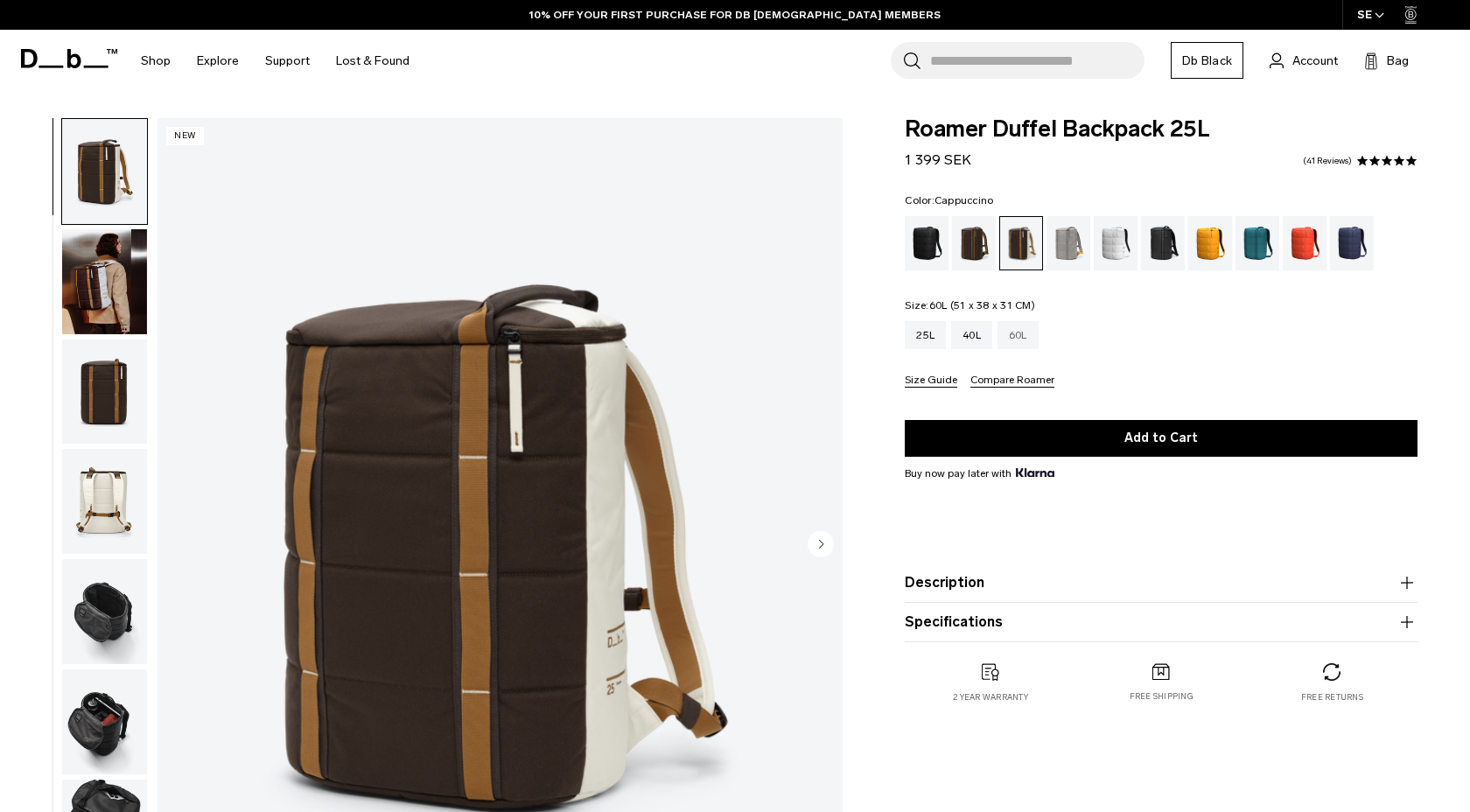
click at [1020, 347] on div "60L" at bounding box center [1019, 335] width 42 height 28
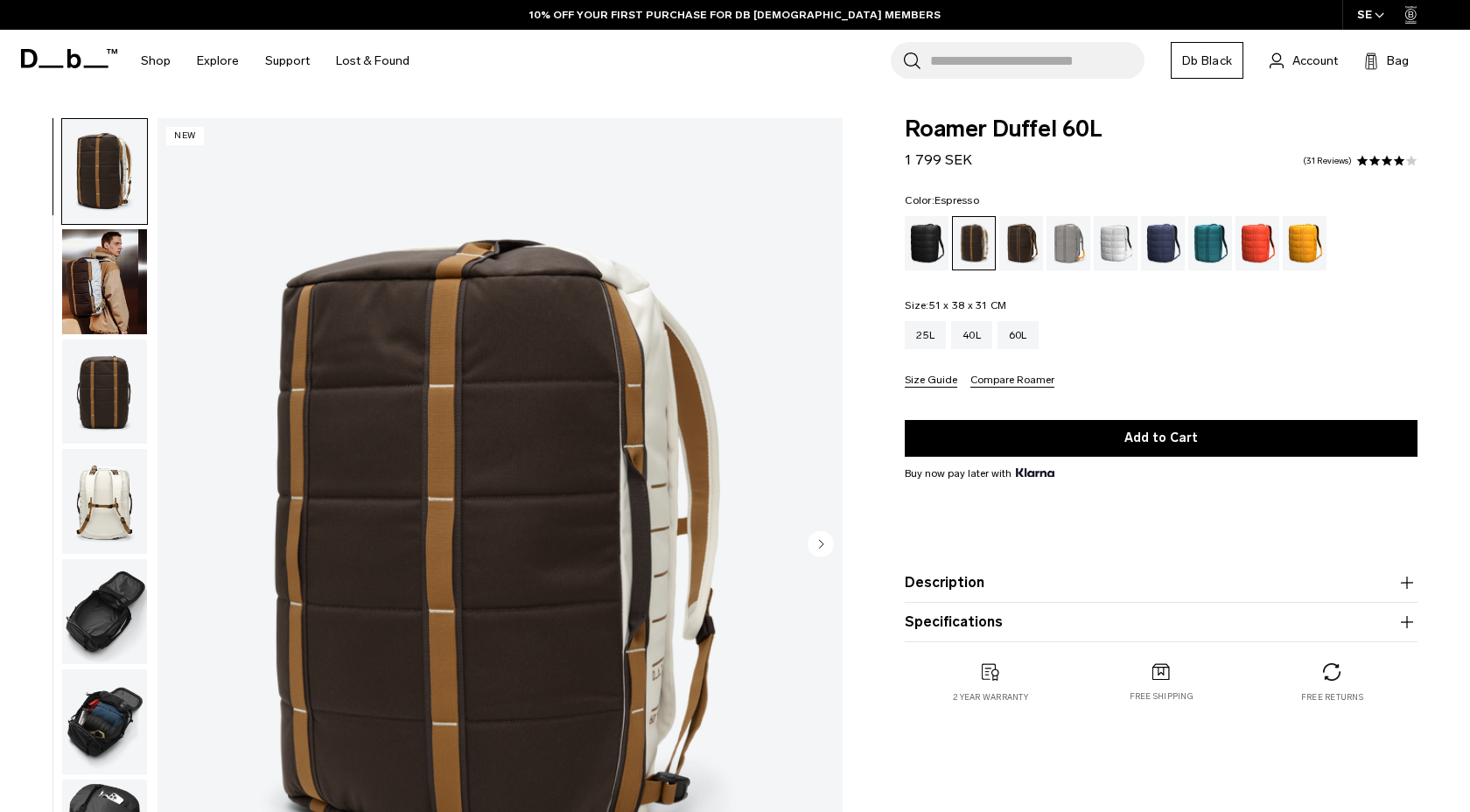
click at [1025, 249] on div "Espresso" at bounding box center [1021, 243] width 45 height 54
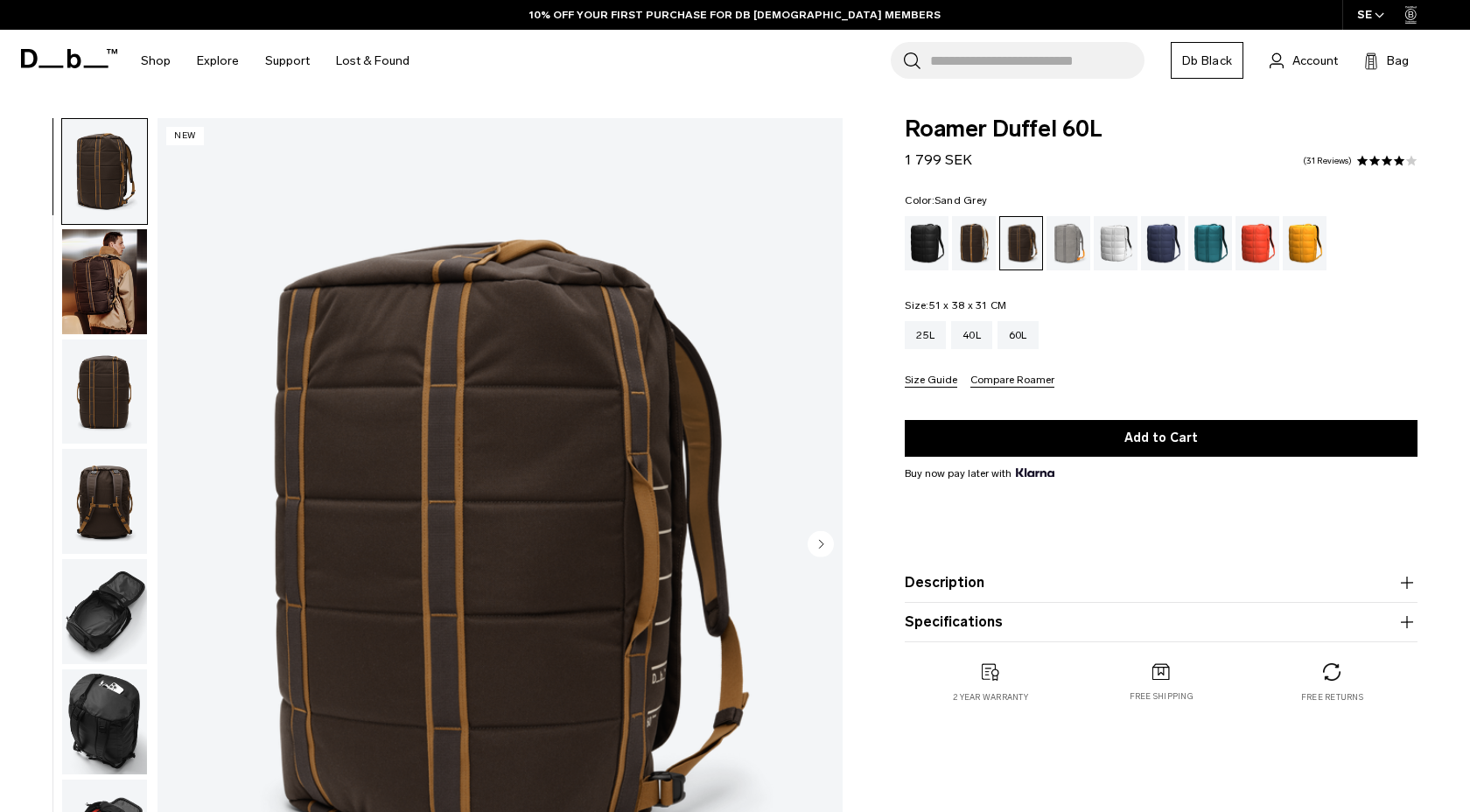
click at [1088, 256] on div "Sand Grey" at bounding box center [1068, 243] width 45 height 54
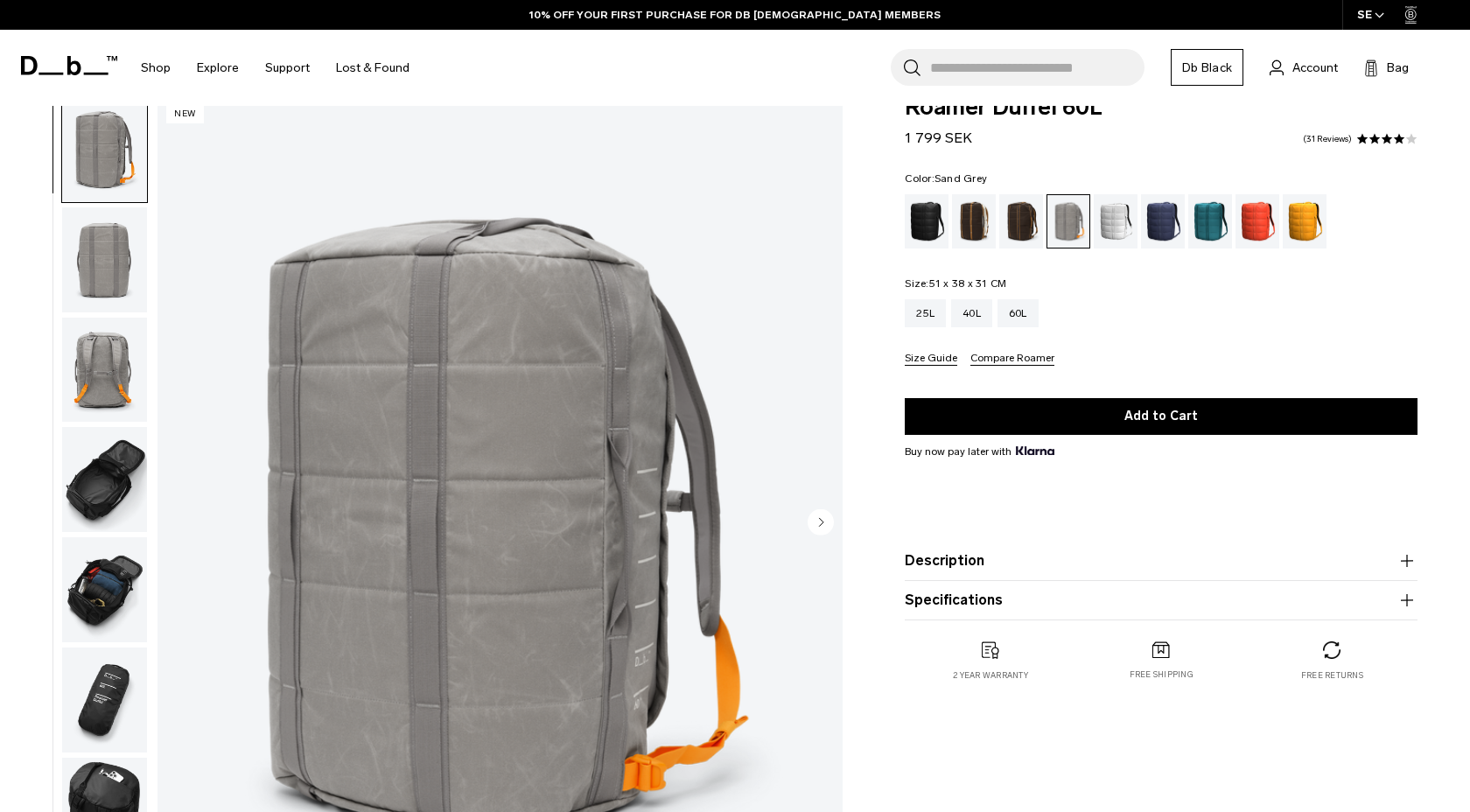
scroll to position [5, 0]
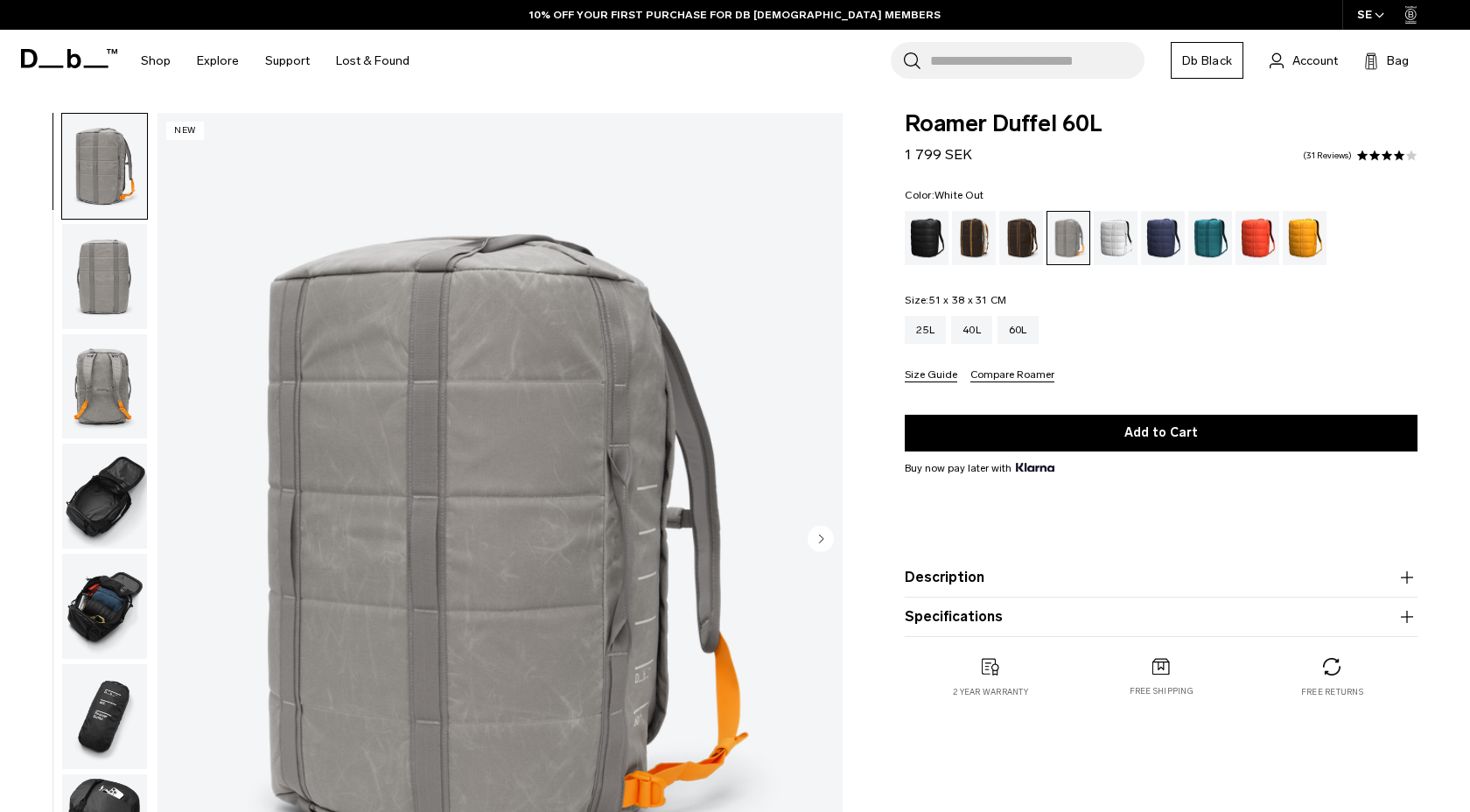
click at [1124, 249] on div "White Out" at bounding box center [1116, 237] width 45 height 54
